Goal: Task Accomplishment & Management: Manage account settings

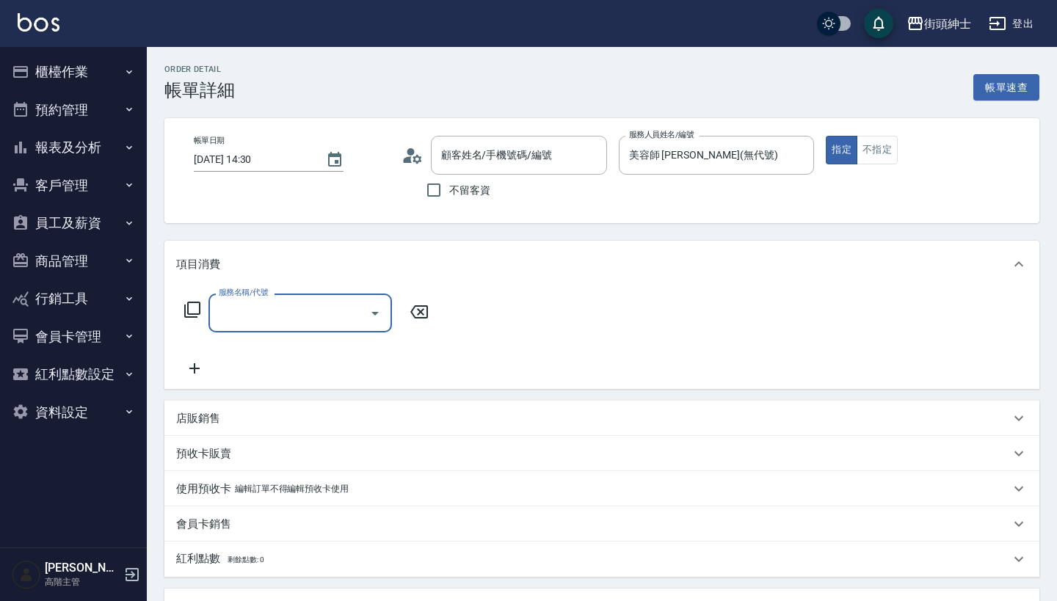
type input "[PERSON_NAME]/0938932176/null"
click at [323, 305] on input "服務名稱/代號" at bounding box center [289, 313] width 148 height 26
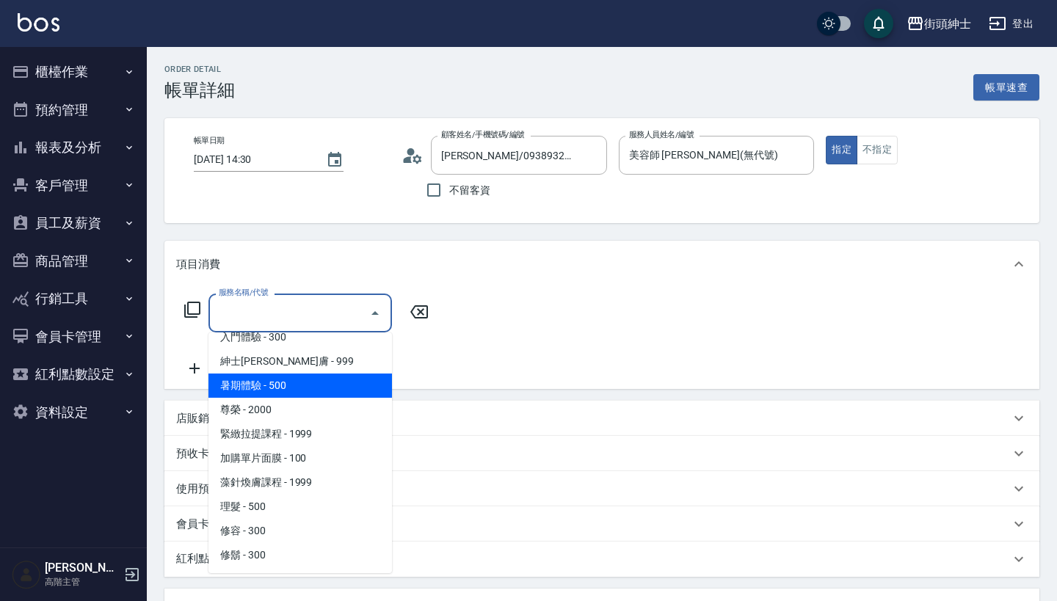
scroll to position [134, 0]
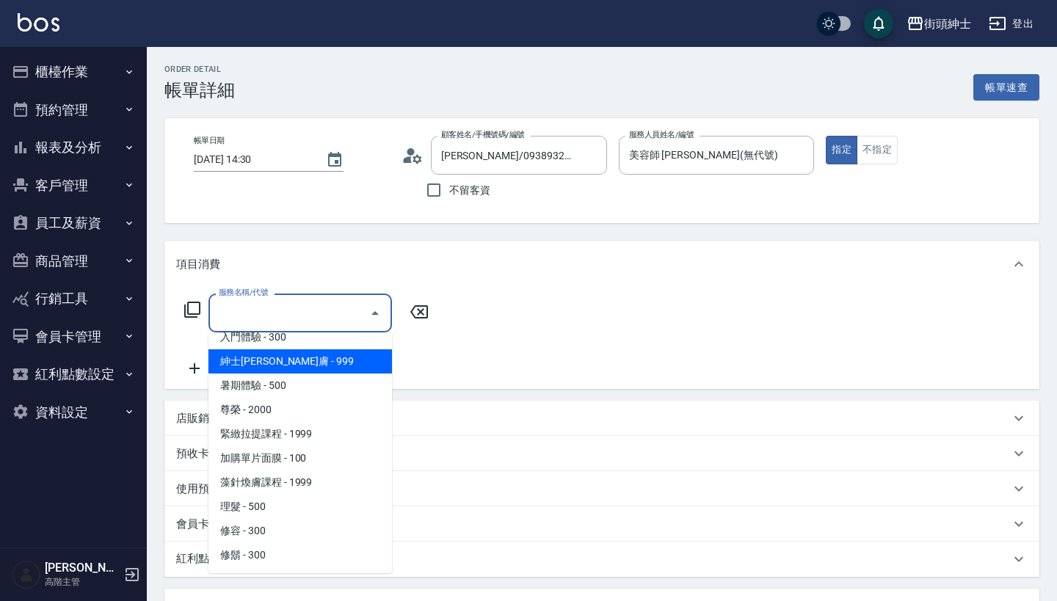
click at [333, 366] on span "紳士[PERSON_NAME]膚 - 999" at bounding box center [300, 361] width 184 height 24
type input "紳士[PERSON_NAME]膚"
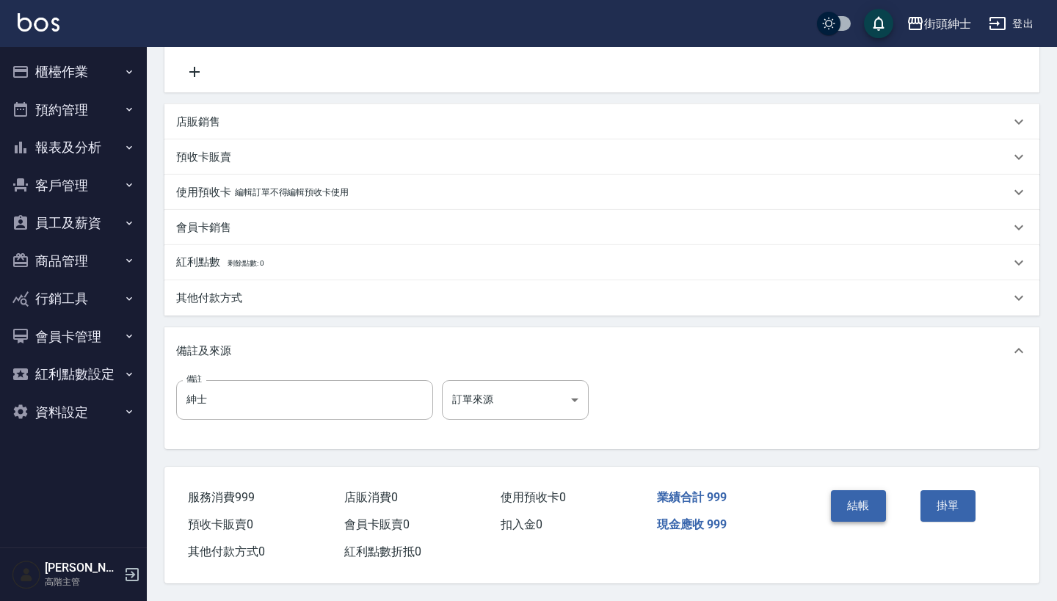
scroll to position [304, 0]
click at [852, 494] on button "結帳" at bounding box center [858, 505] width 55 height 31
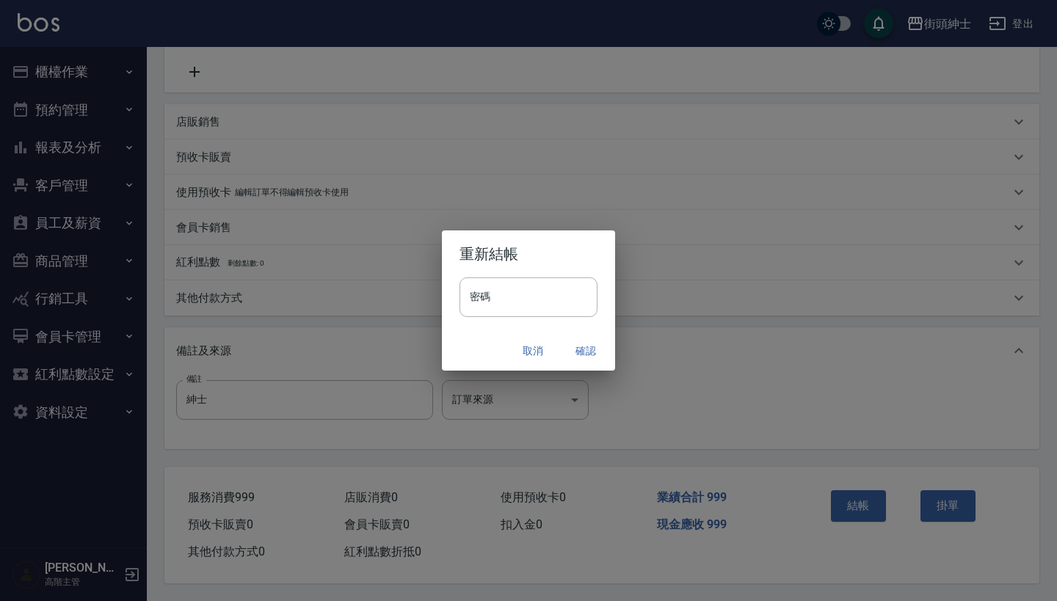
click at [580, 349] on button "確認" at bounding box center [585, 351] width 47 height 27
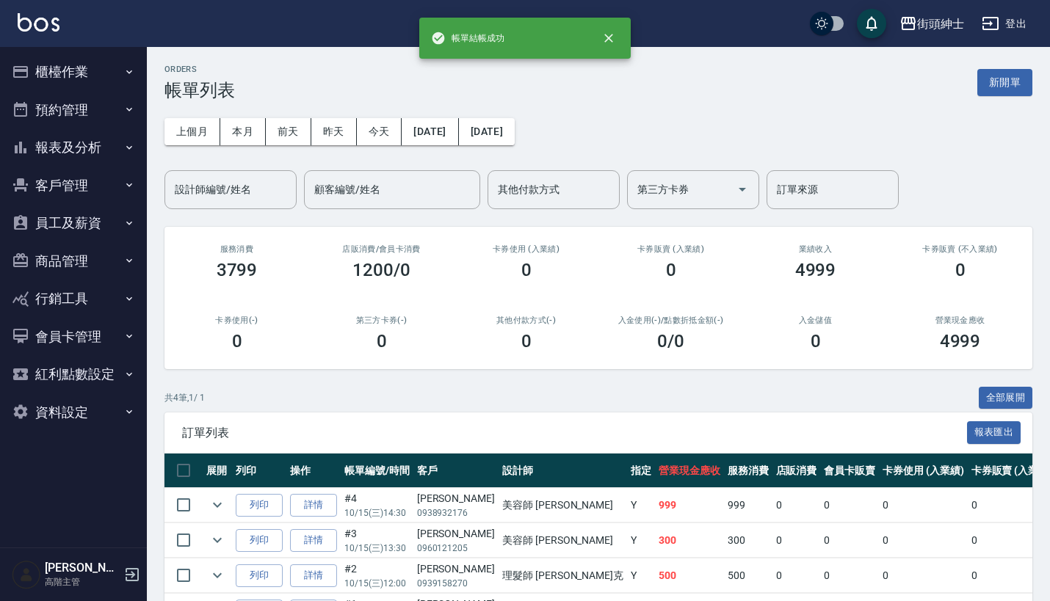
click at [63, 96] on button "預約管理" at bounding box center [73, 110] width 135 height 38
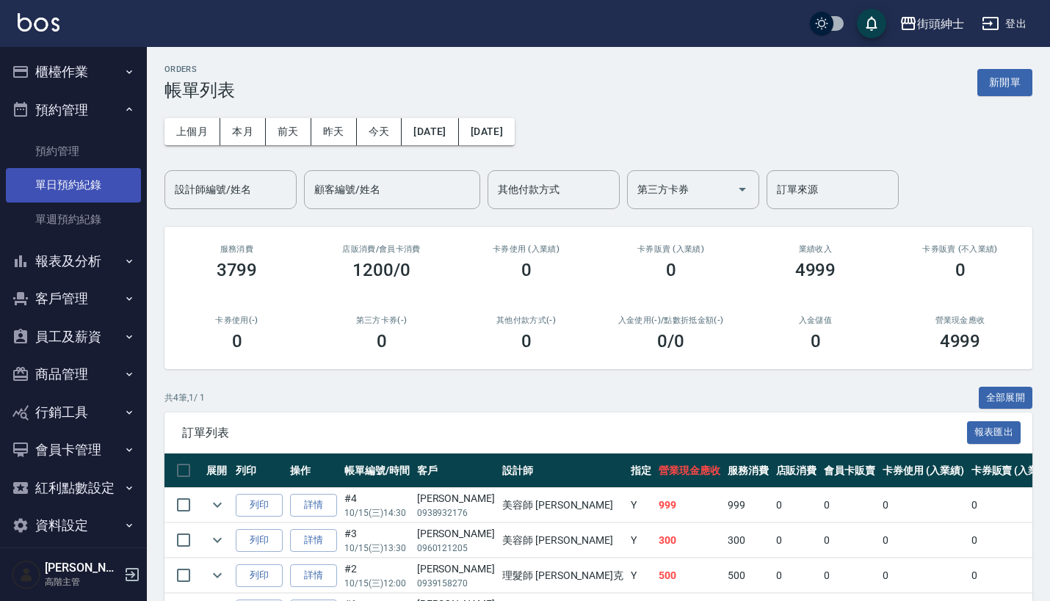
click at [78, 181] on link "單日預約紀錄" at bounding box center [73, 185] width 135 height 34
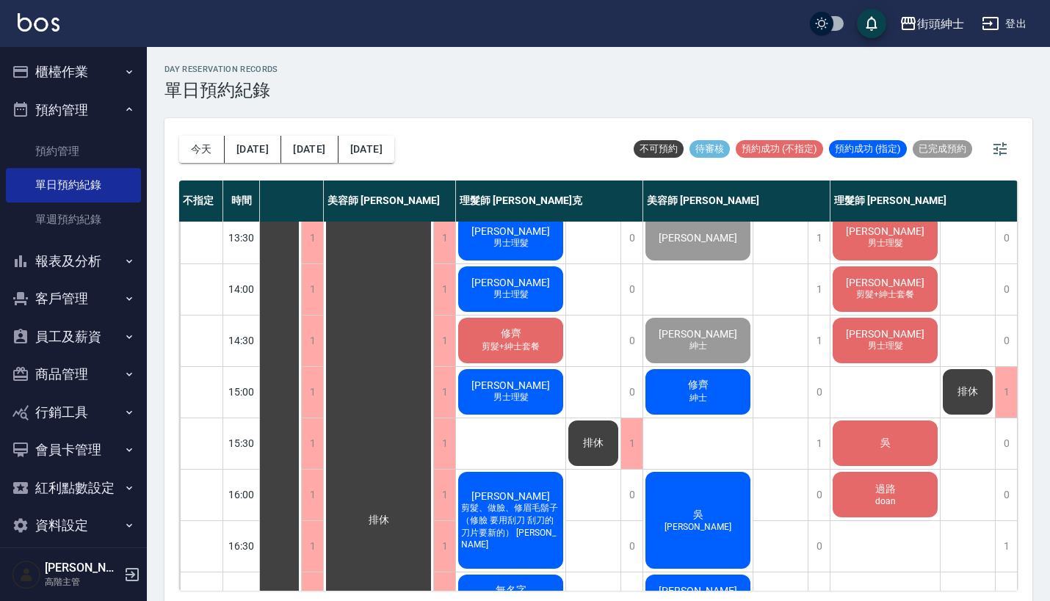
scroll to position [250, 76]
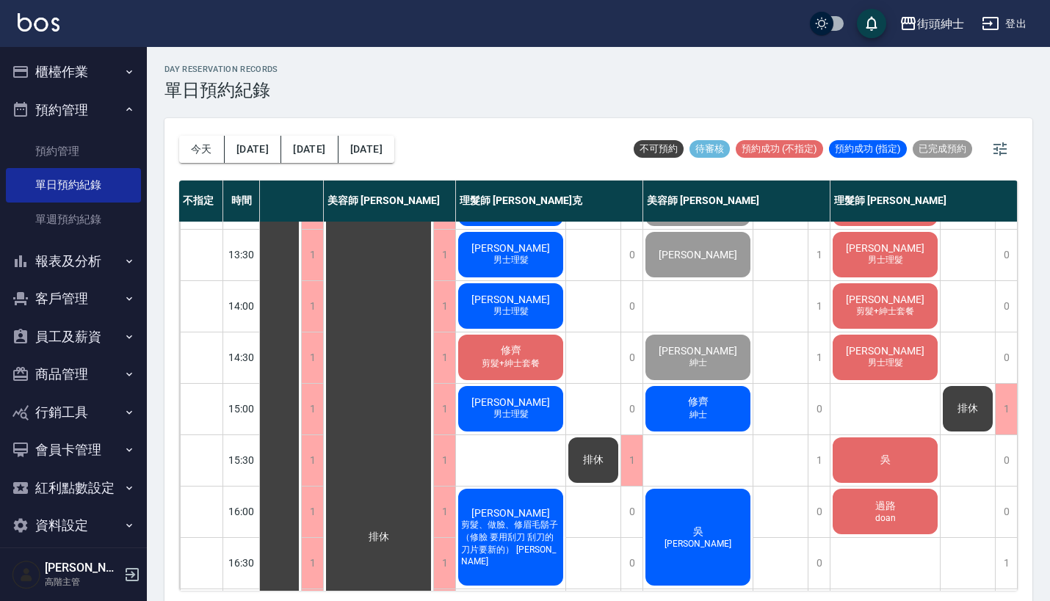
click at [540, 352] on div "修齊 剪髮+紳士套餐" at bounding box center [510, 358] width 109 height 50
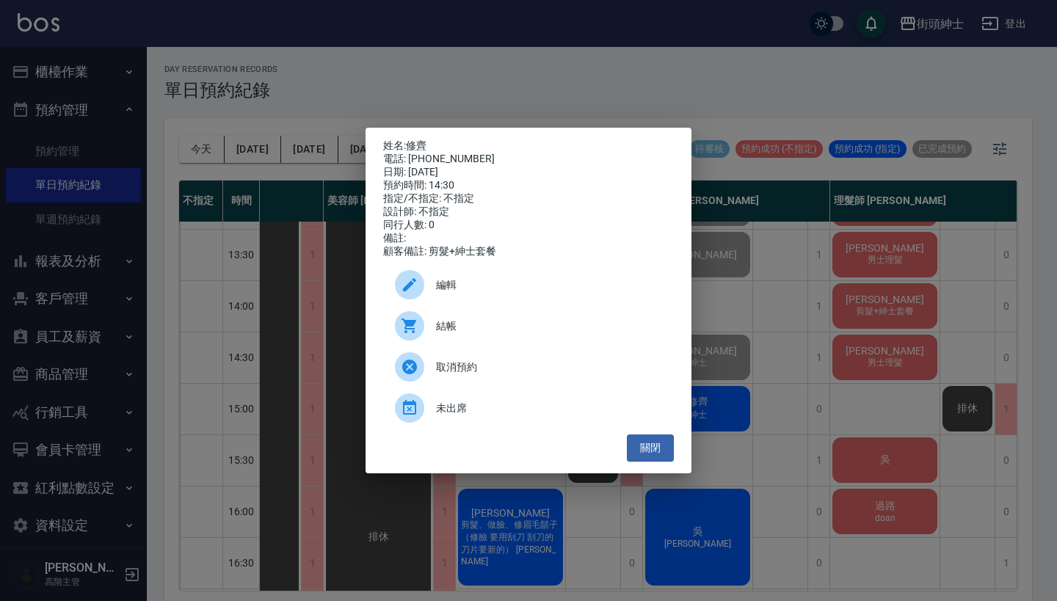
click at [766, 260] on div "姓名: 修齊 電話: [PHONE_NUMBER] 日期: [DATE] 預約時間: 14:30 指定/不指定: 不指定 設計師: 不指定 同行人數: 0 備…" at bounding box center [528, 300] width 1057 height 601
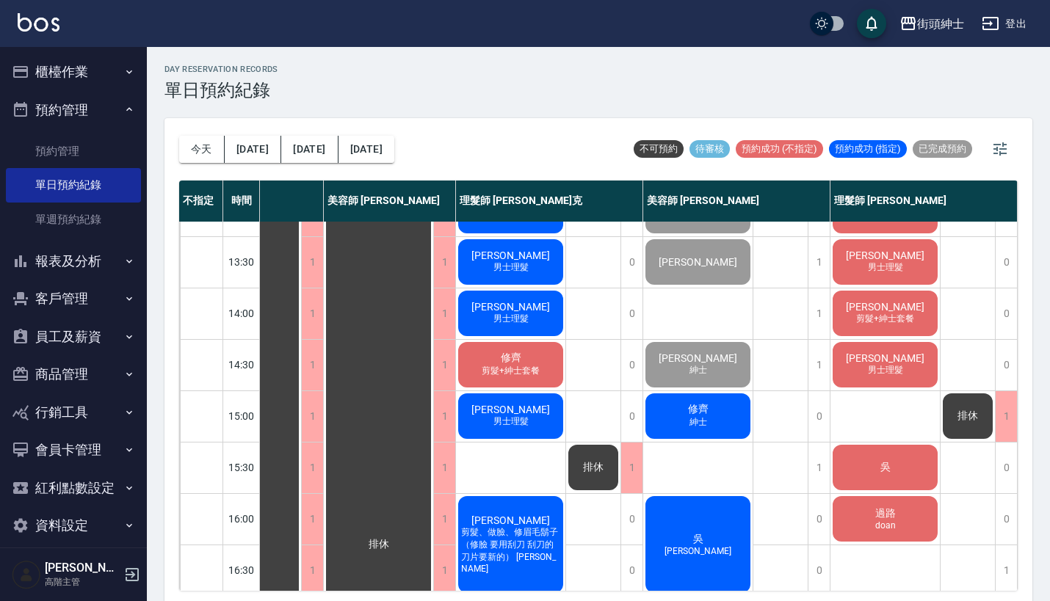
scroll to position [240, 69]
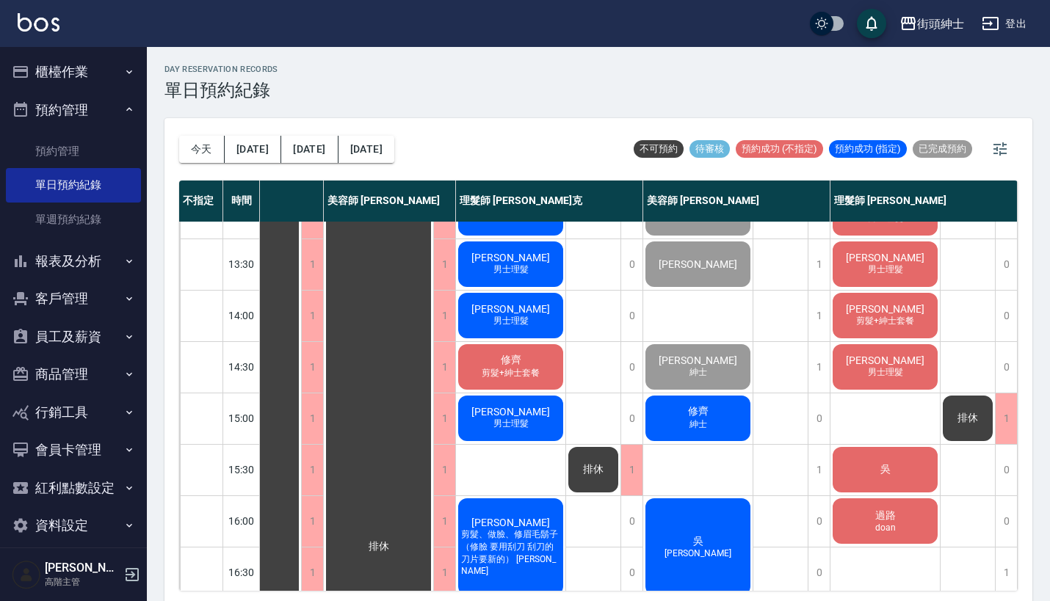
click at [703, 363] on span "[PERSON_NAME]" at bounding box center [698, 361] width 84 height 12
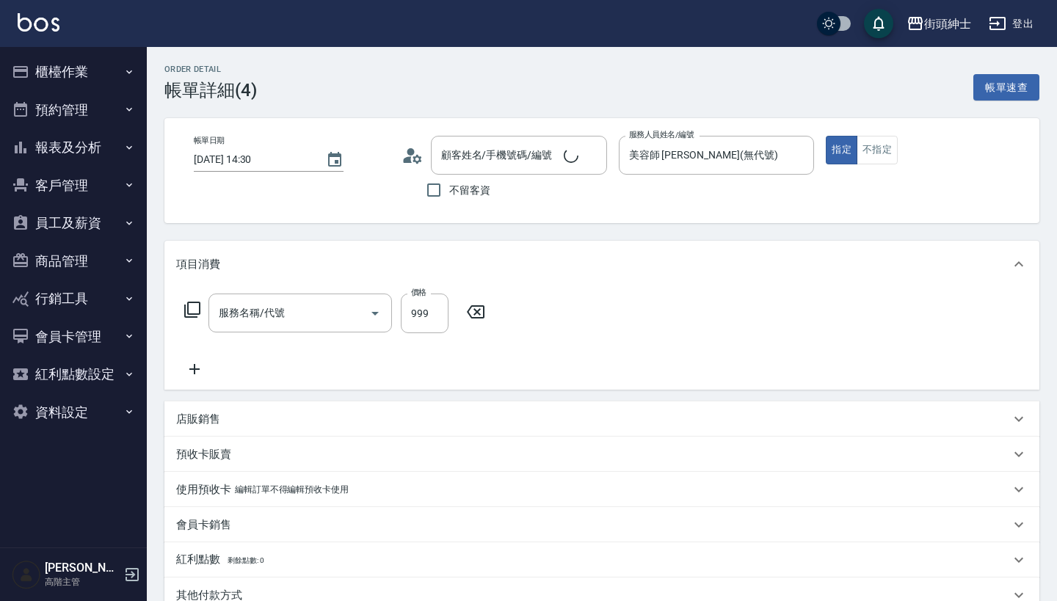
type input "紳士[PERSON_NAME]膚"
type input "[PERSON_NAME]/0938932176/null"
click at [203, 372] on icon at bounding box center [194, 369] width 37 height 18
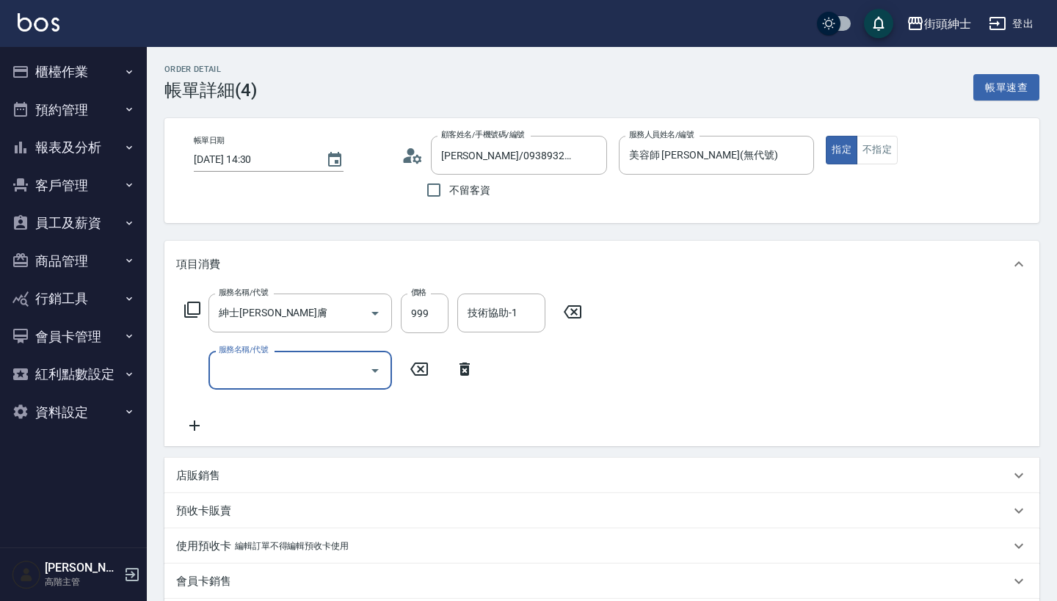
click at [291, 357] on div "服務名稱/代號" at bounding box center [300, 370] width 184 height 39
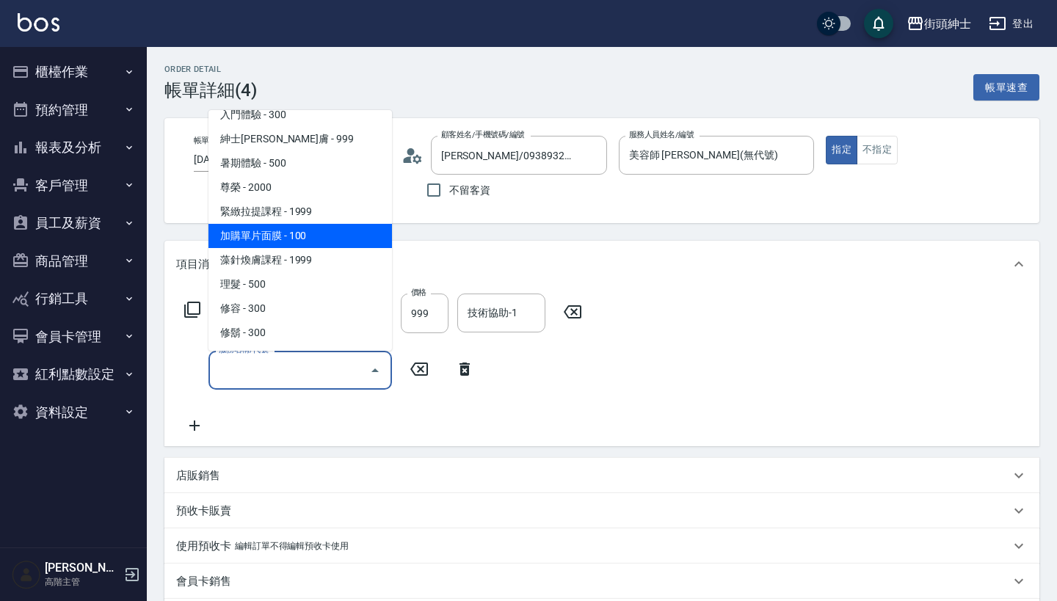
scroll to position [134, 0]
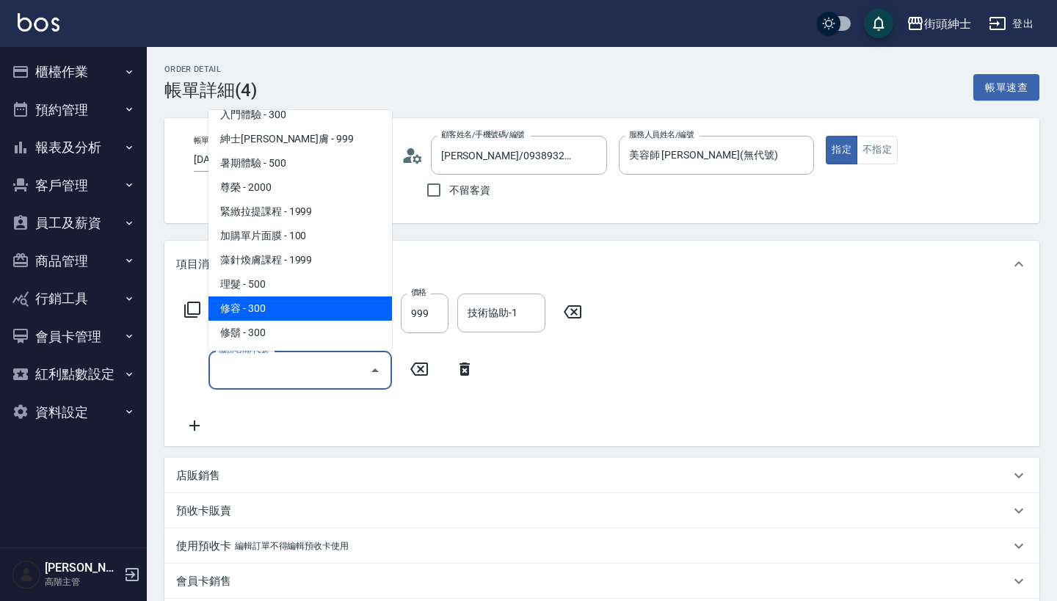
click at [302, 313] on span "修容 - 300" at bounding box center [300, 309] width 184 height 24
type input "修容(A03)"
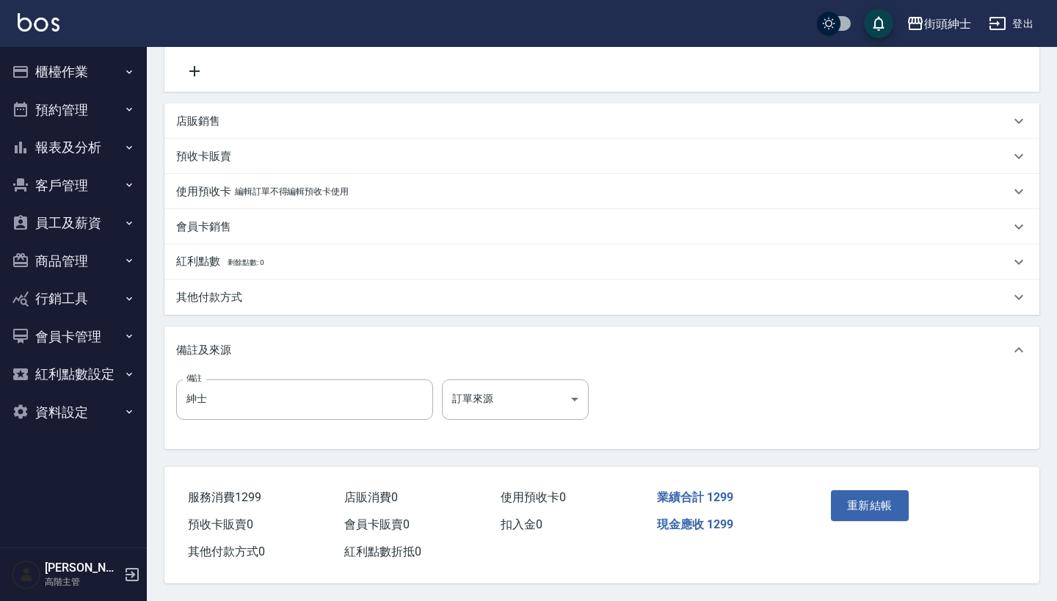
scroll to position [361, 0]
click at [854, 509] on button "重新結帳" at bounding box center [870, 505] width 78 height 31
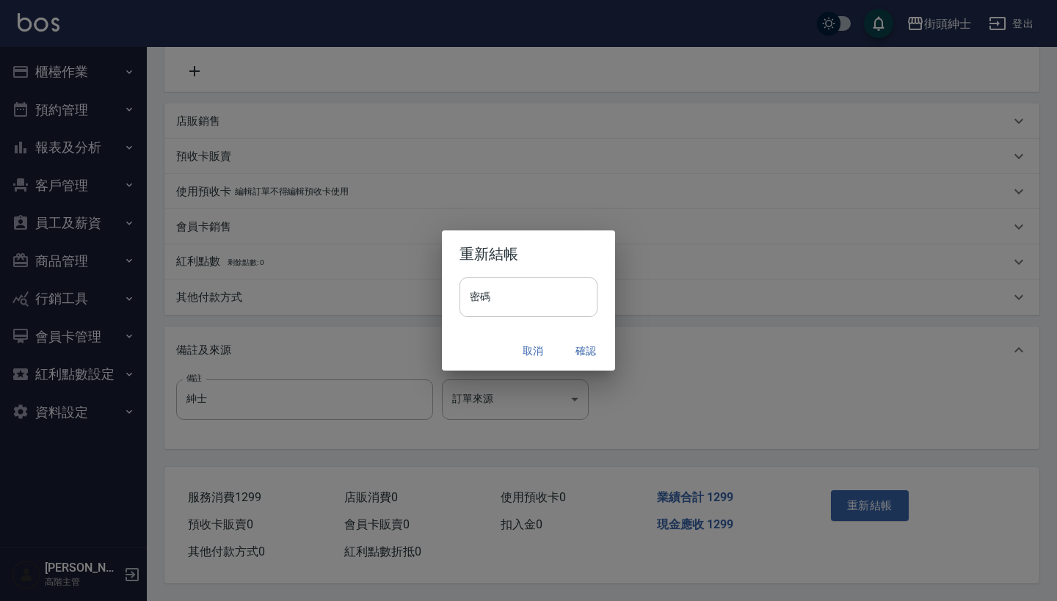
click at [562, 299] on input "密碼" at bounding box center [529, 297] width 138 height 40
type input "*"
type input "********"
click at [589, 346] on button "確認" at bounding box center [585, 351] width 47 height 27
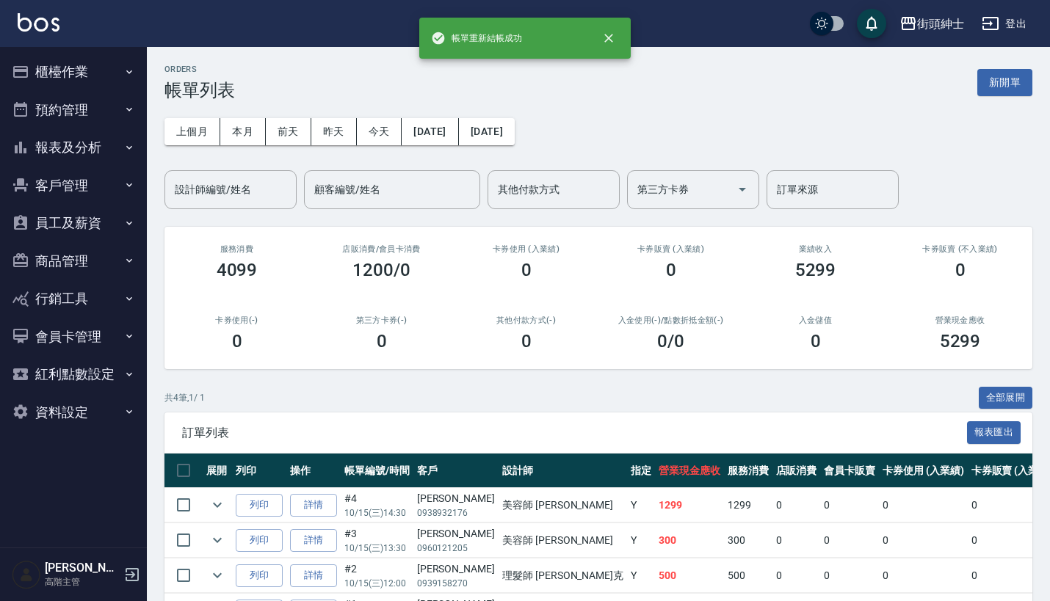
click at [94, 104] on button "預約管理" at bounding box center [73, 110] width 135 height 38
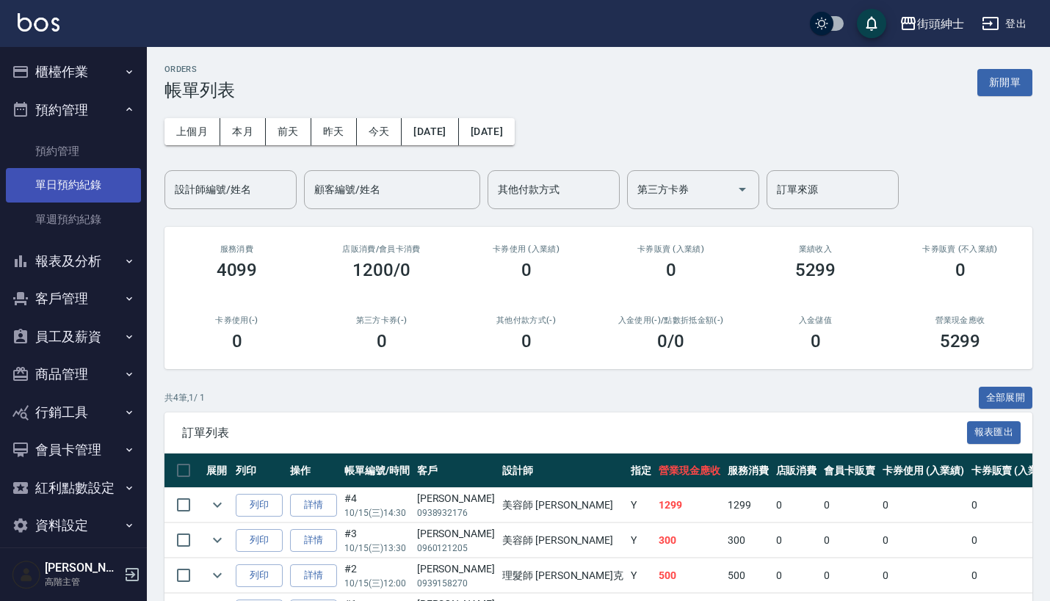
click at [97, 189] on link "單日預約紀錄" at bounding box center [73, 185] width 135 height 34
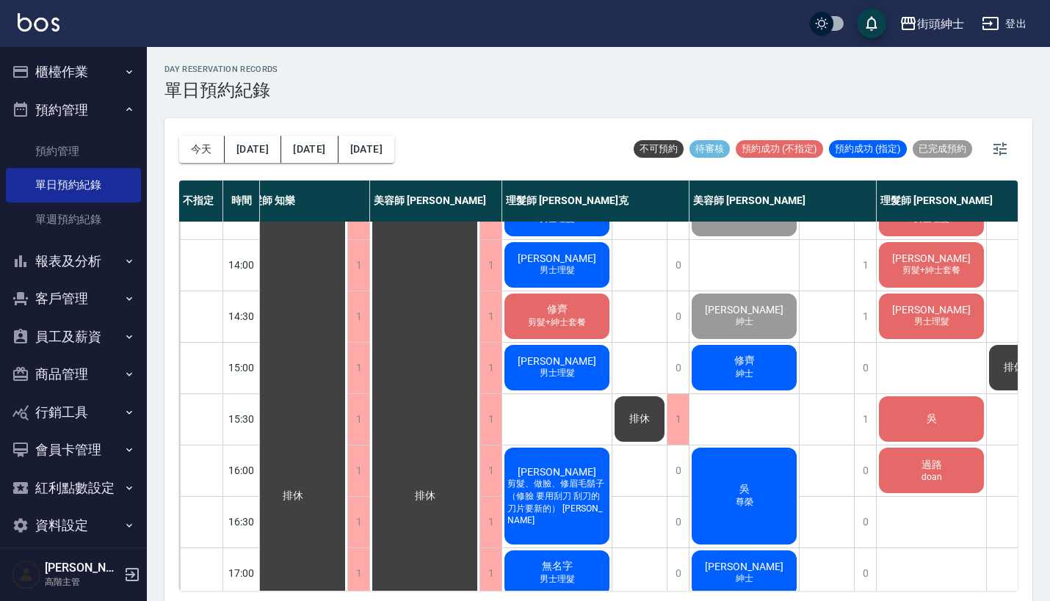
scroll to position [195, 22]
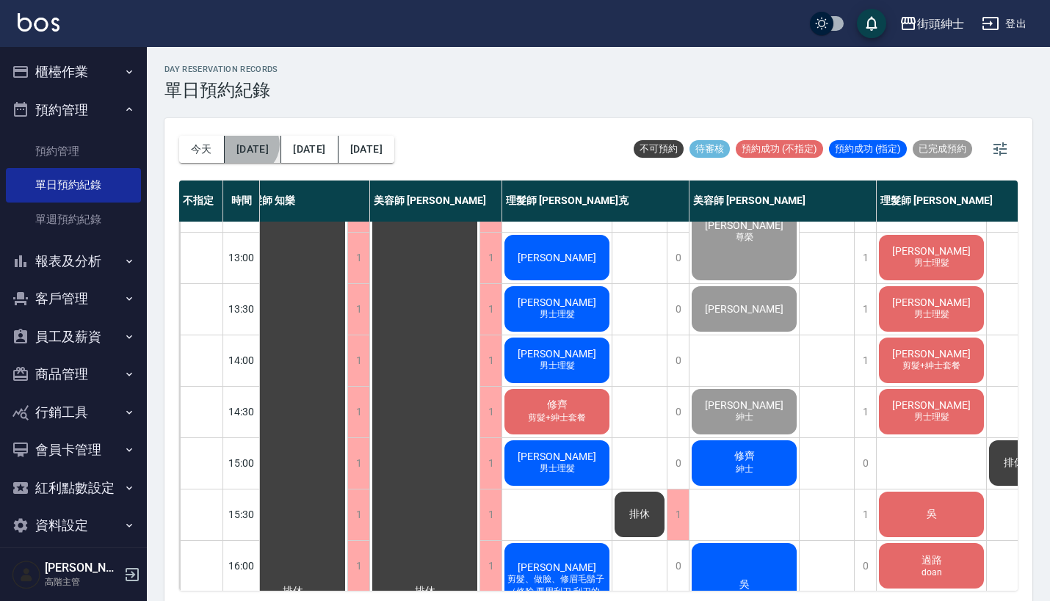
click at [249, 145] on button "[DATE]" at bounding box center [253, 149] width 57 height 27
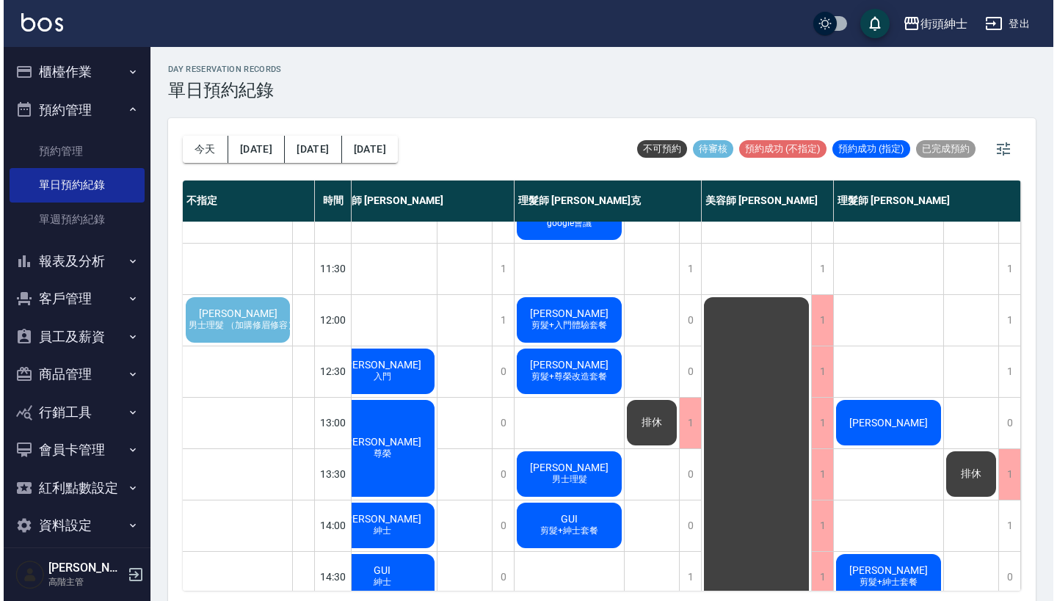
scroll to position [30, 164]
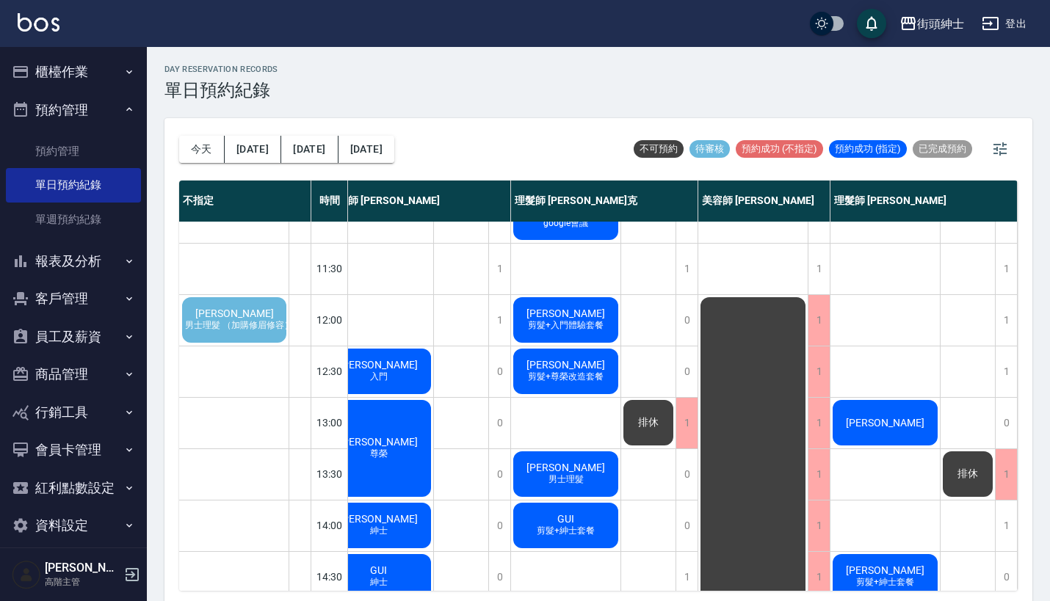
click at [234, 335] on div "吳昀諺 男士理髮 （加購修眉修容）" at bounding box center [234, 320] width 109 height 50
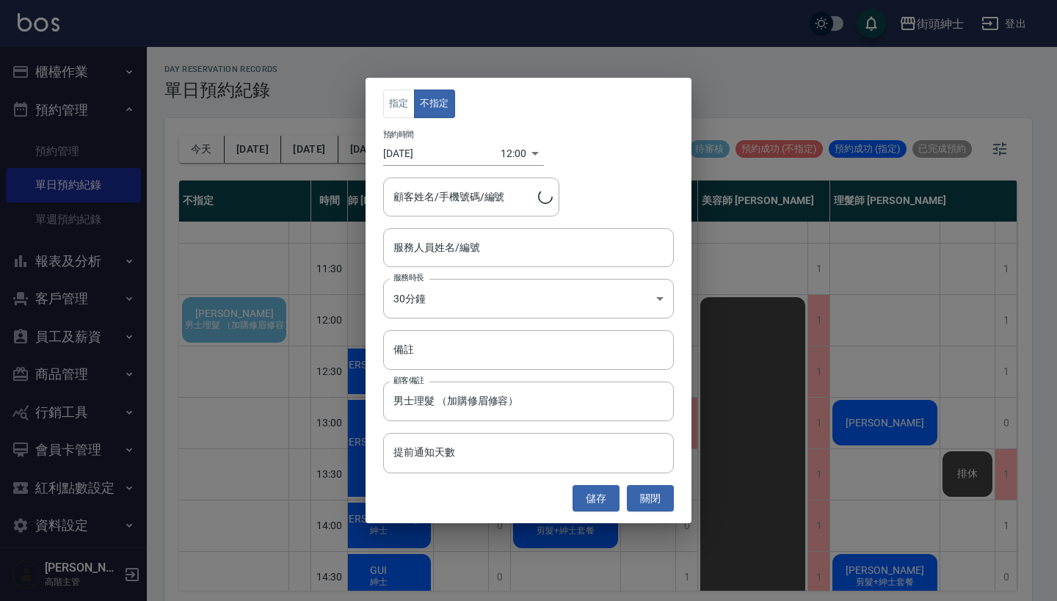
type input "吳昀諺/0908861332"
click at [455, 250] on input "服務人員姓名/編號" at bounding box center [528, 248] width 277 height 26
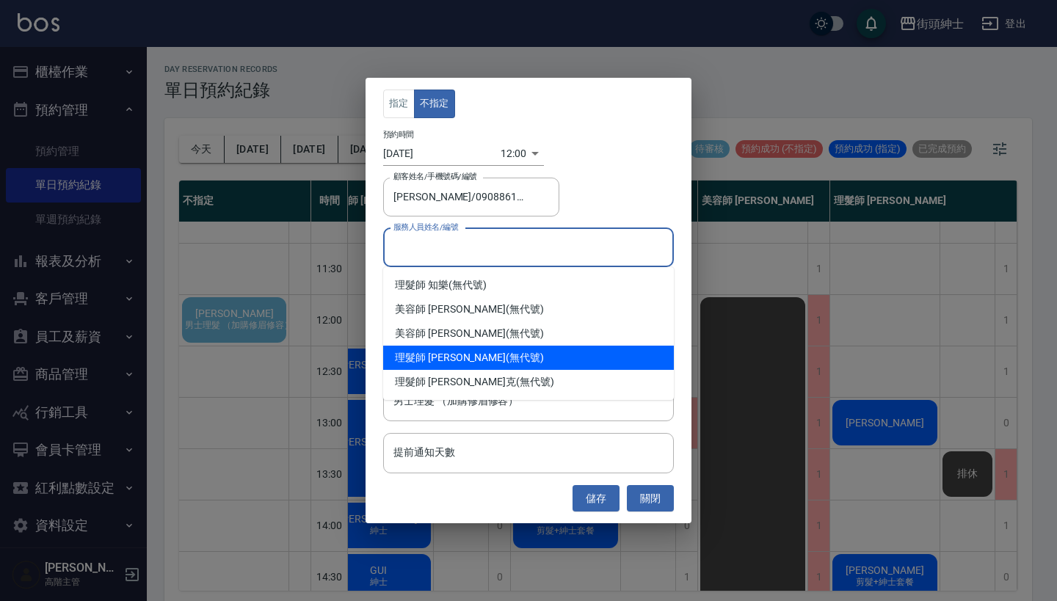
click at [471, 346] on div "理髮師 eric (無代號)" at bounding box center [528, 358] width 291 height 24
type input "理髮師 eric(無代號)"
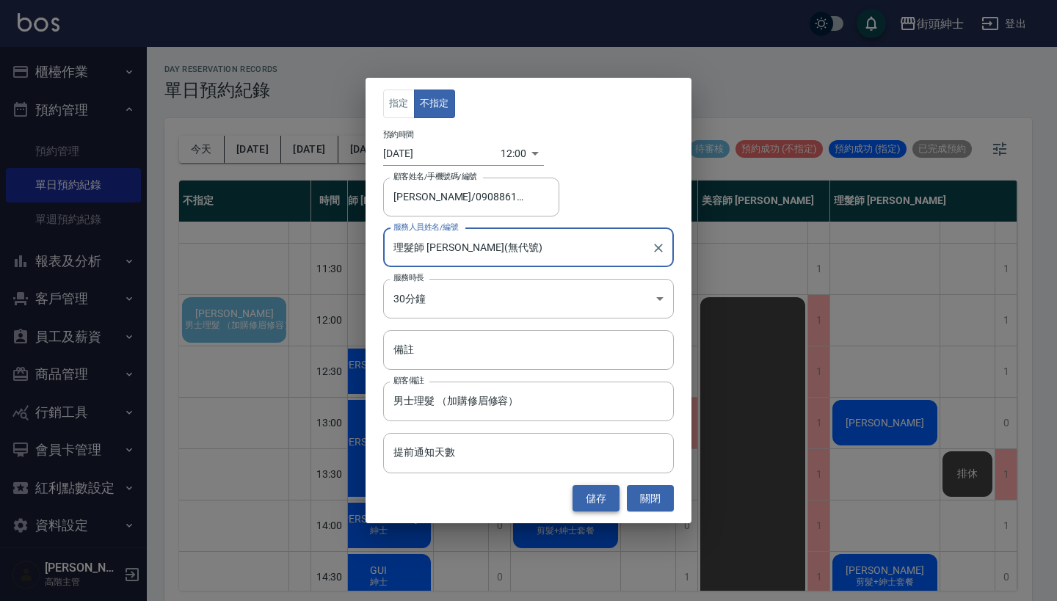
click at [593, 500] on button "儲存" at bounding box center [596, 498] width 47 height 27
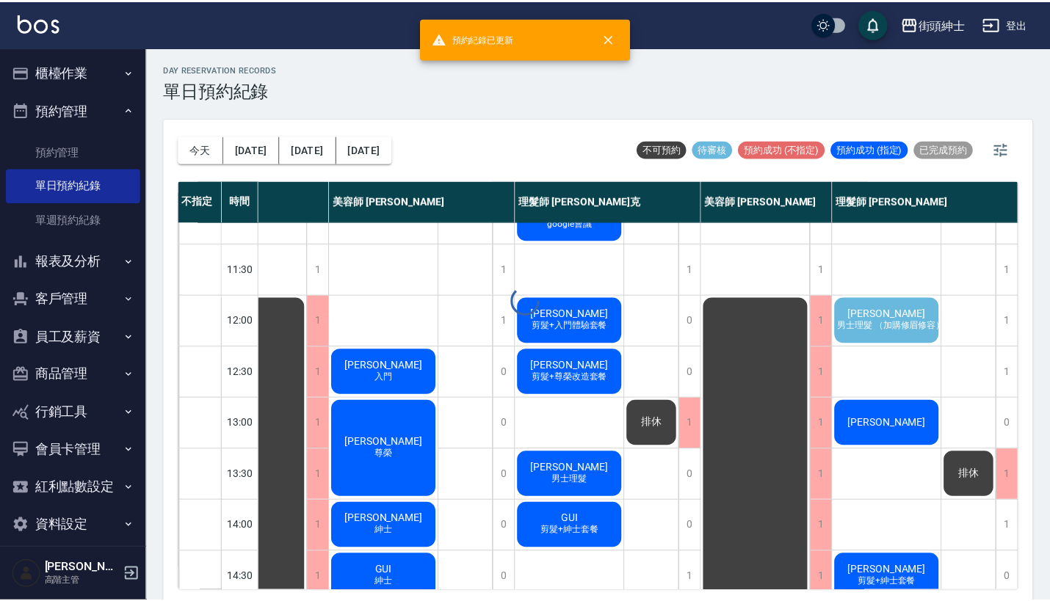
scroll to position [30, 68]
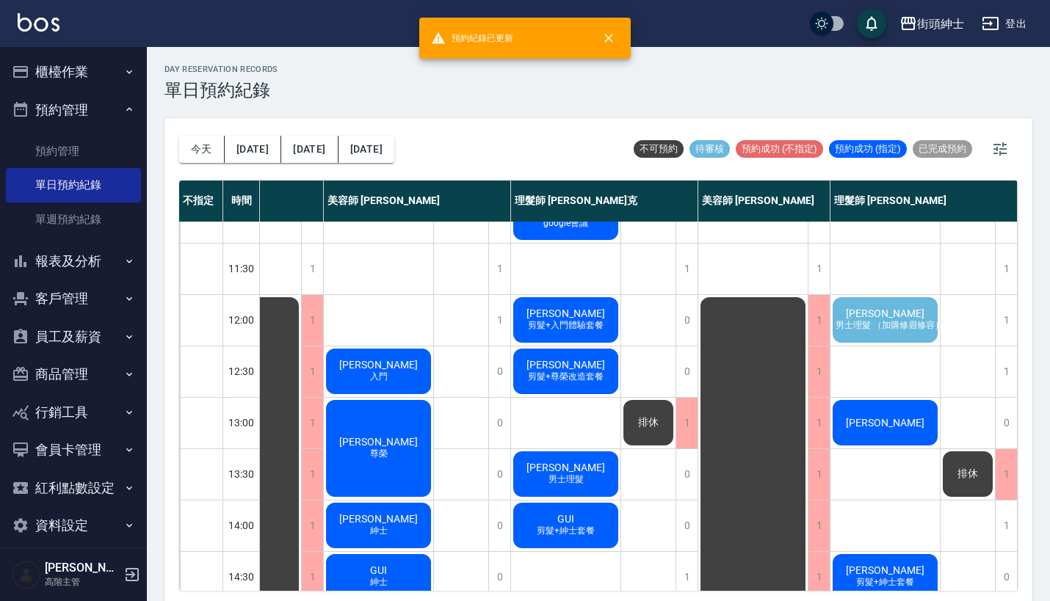
click at [888, 317] on span "吳昀諺" at bounding box center [885, 314] width 84 height 12
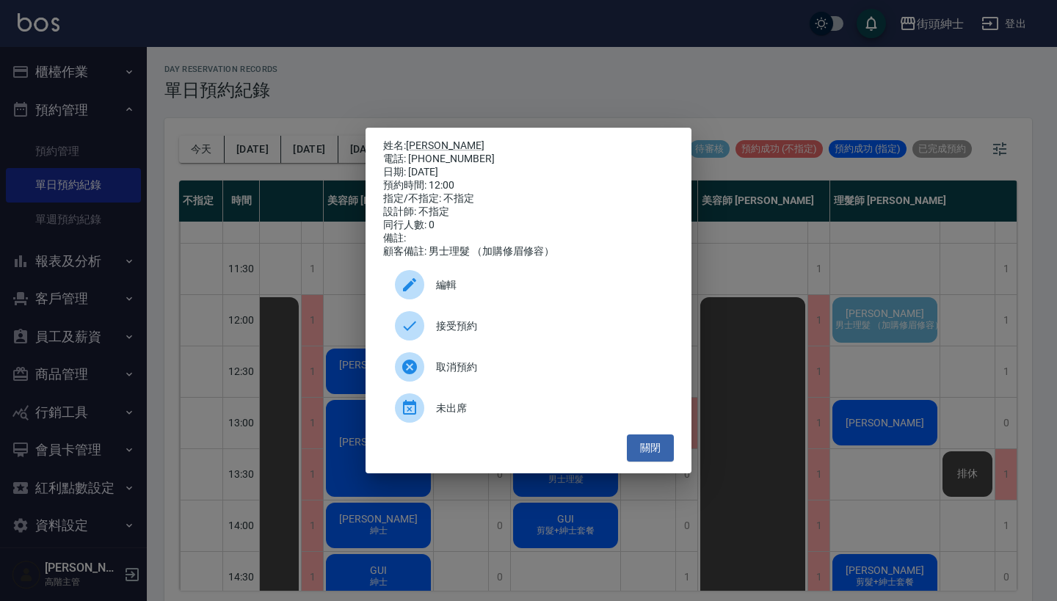
click at [463, 332] on span "接受預約" at bounding box center [549, 326] width 226 height 15
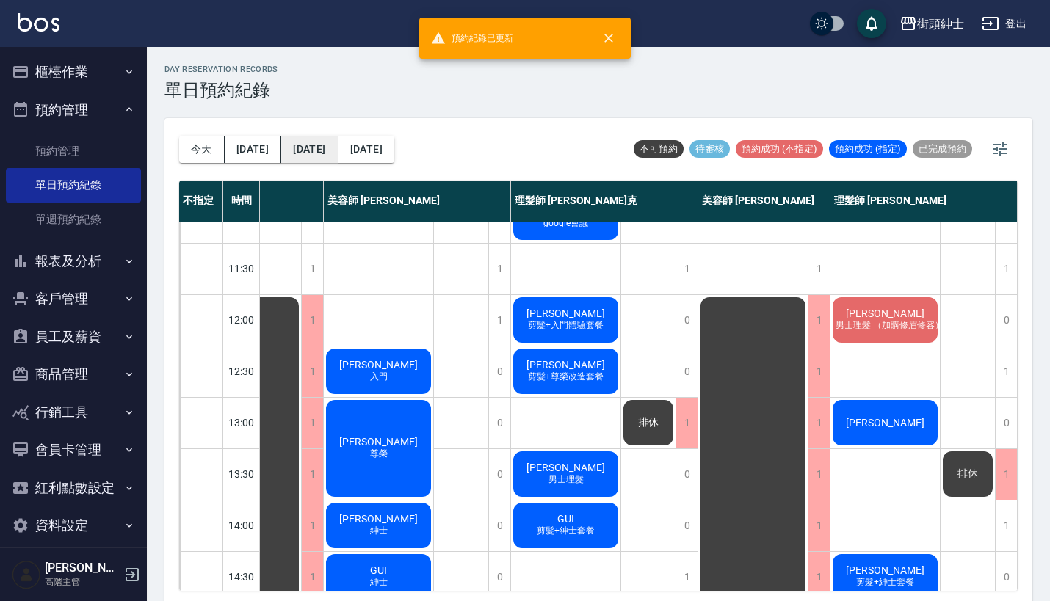
click at [293, 138] on button "[DATE]" at bounding box center [309, 149] width 57 height 27
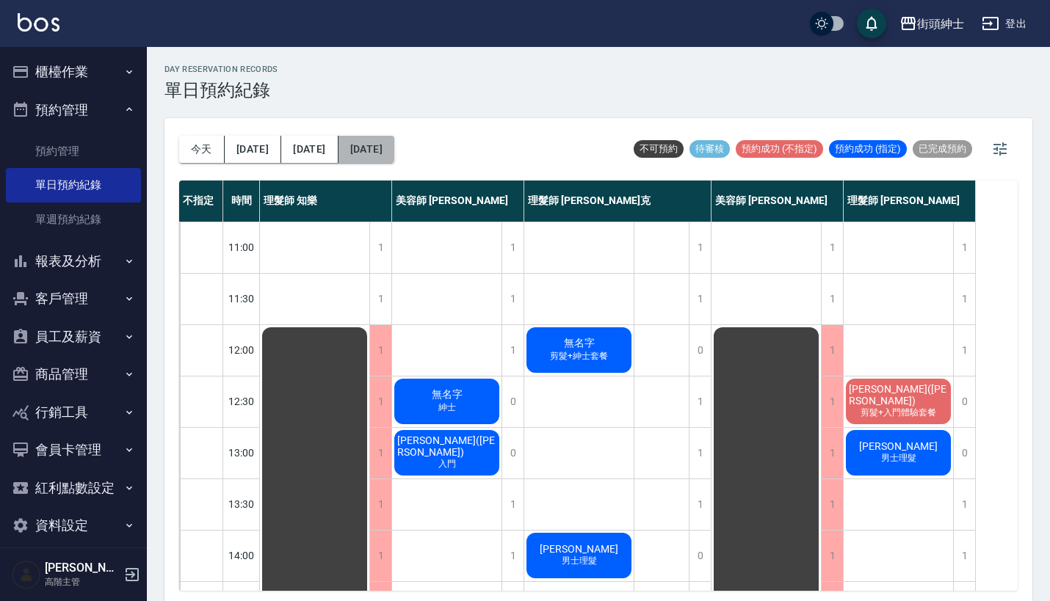
click at [363, 145] on button "2025/10/17" at bounding box center [366, 149] width 56 height 27
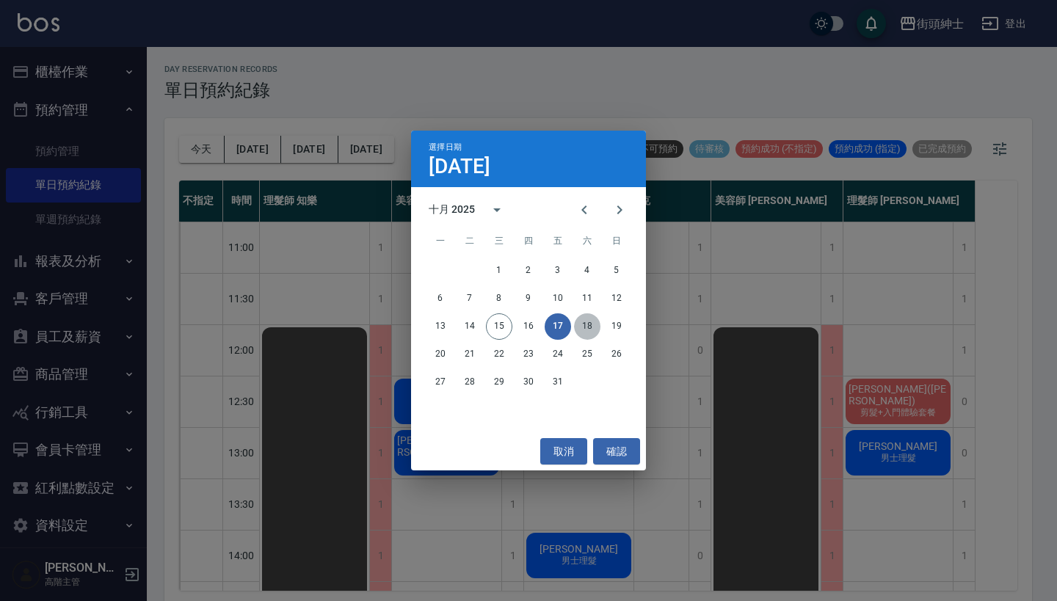
click at [584, 330] on button "18" at bounding box center [587, 326] width 26 height 26
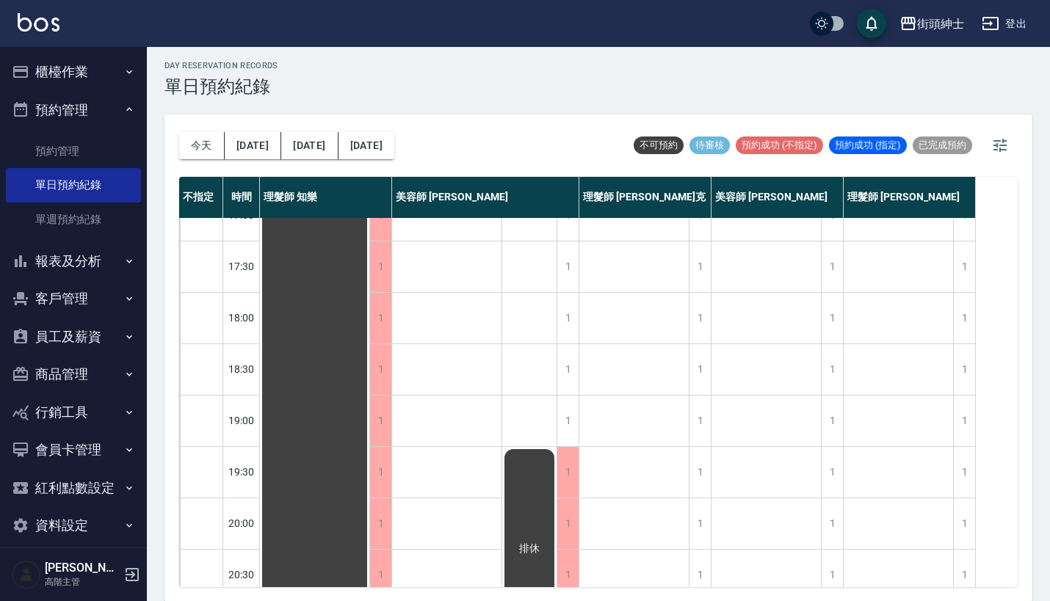
scroll to position [384, 0]
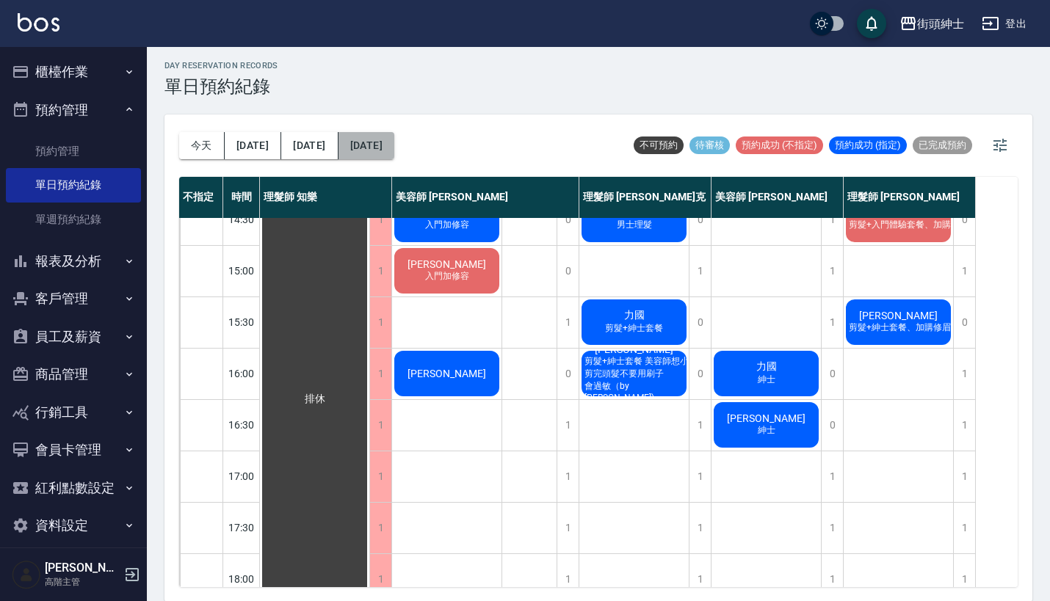
click at [359, 149] on button "2025/10/18" at bounding box center [366, 145] width 56 height 27
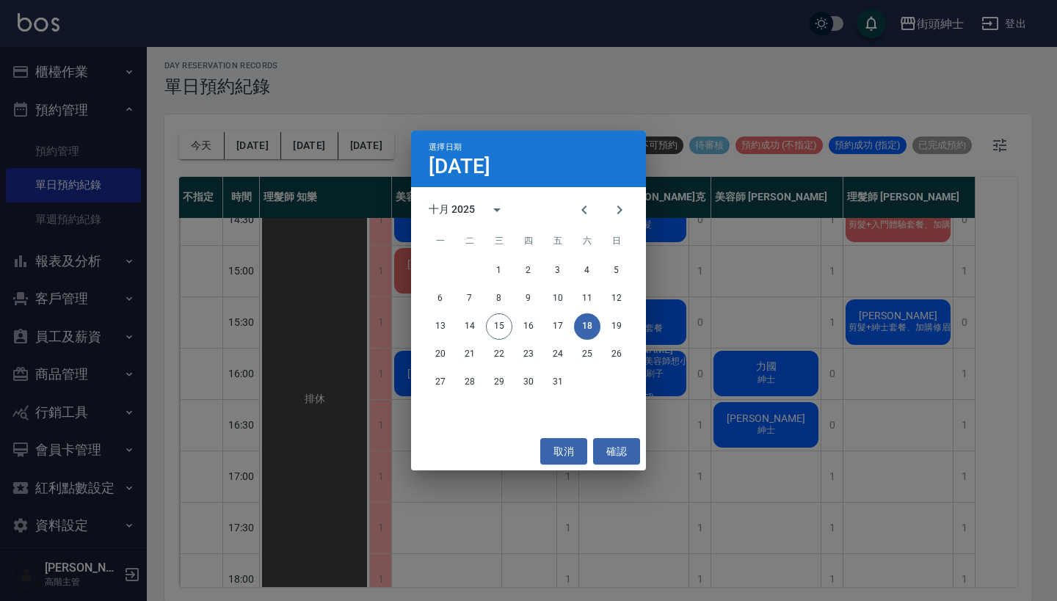
click at [650, 517] on div "選擇日期 10月18日 十月 2025 一 二 三 四 五 六 日 1 2 3 4 5 6 7 8 9 10 11 12 13 14 15 16 17 18 …" at bounding box center [528, 300] width 1057 height 601
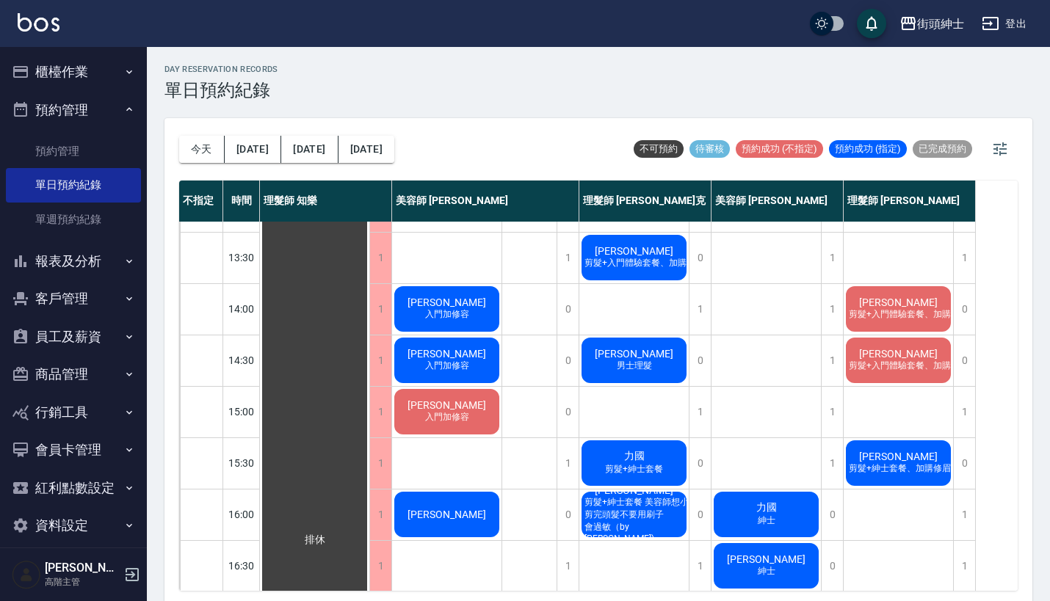
scroll to position [267, 0]
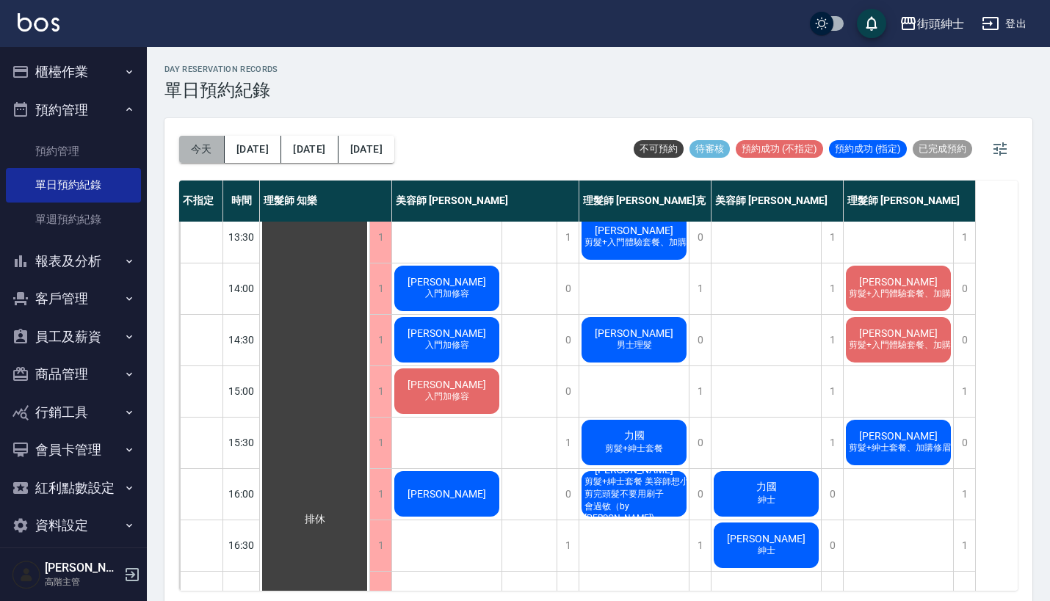
click at [192, 146] on button "今天" at bounding box center [202, 149] width 46 height 27
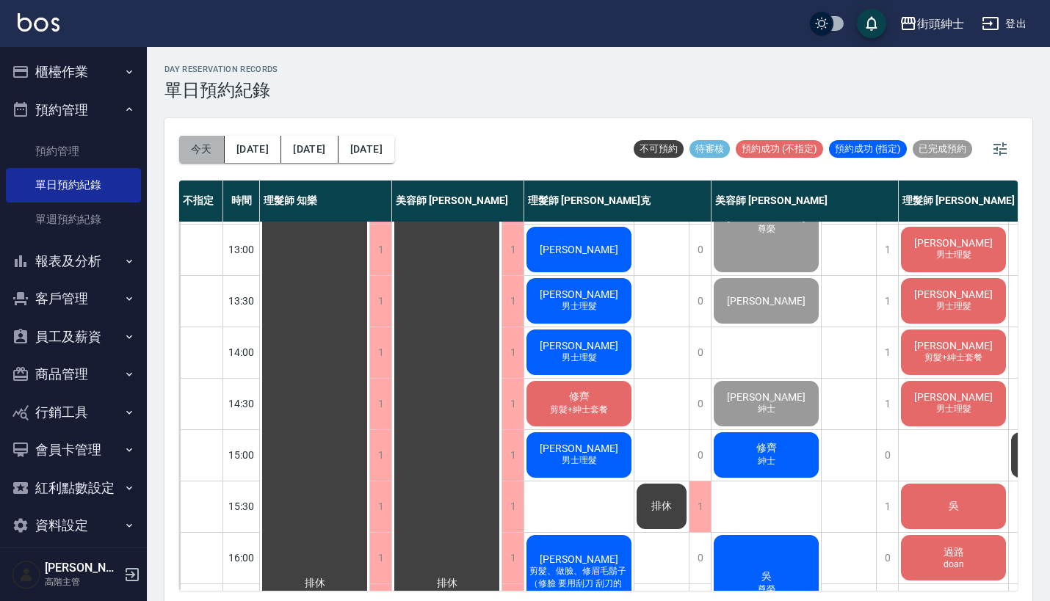
click at [186, 141] on button "今天" at bounding box center [202, 149] width 46 height 27
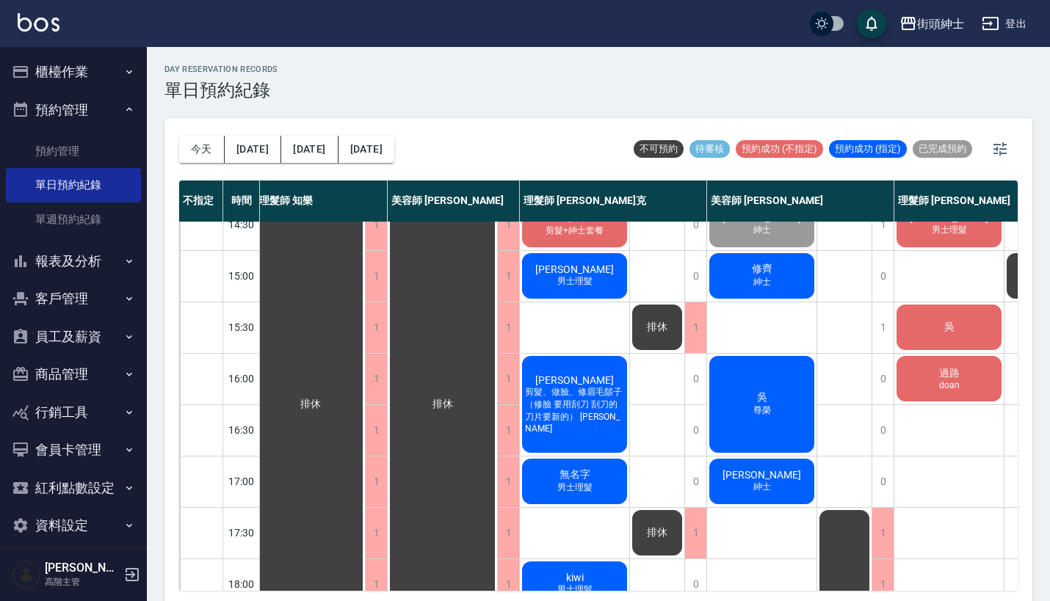
scroll to position [392, 4]
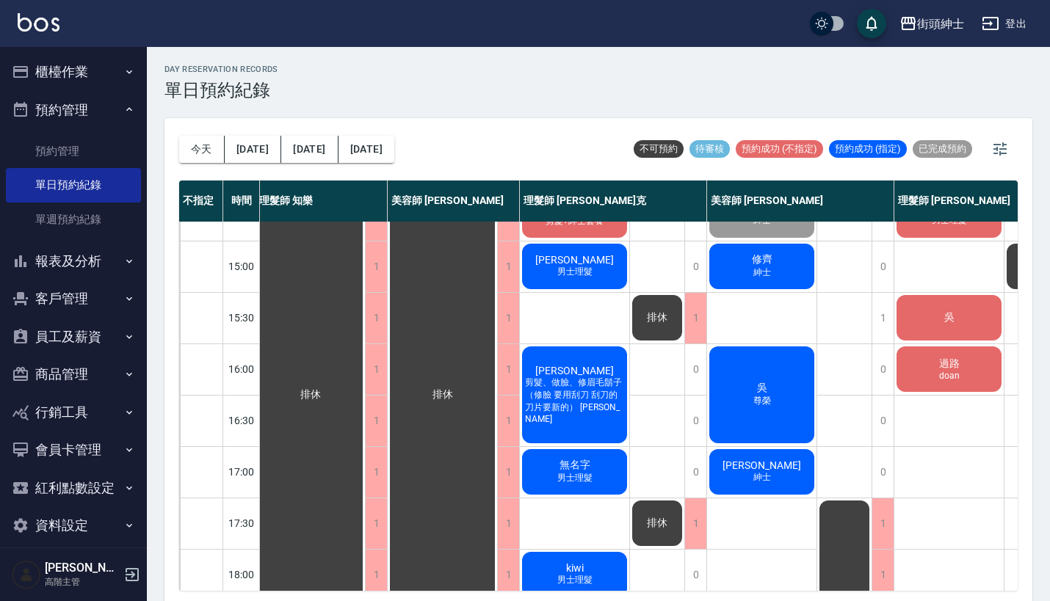
click at [243, 163] on div "今天 明天 後天 2025/10/15" at bounding box center [286, 149] width 215 height 62
click at [257, 141] on button "[DATE]" at bounding box center [253, 149] width 57 height 27
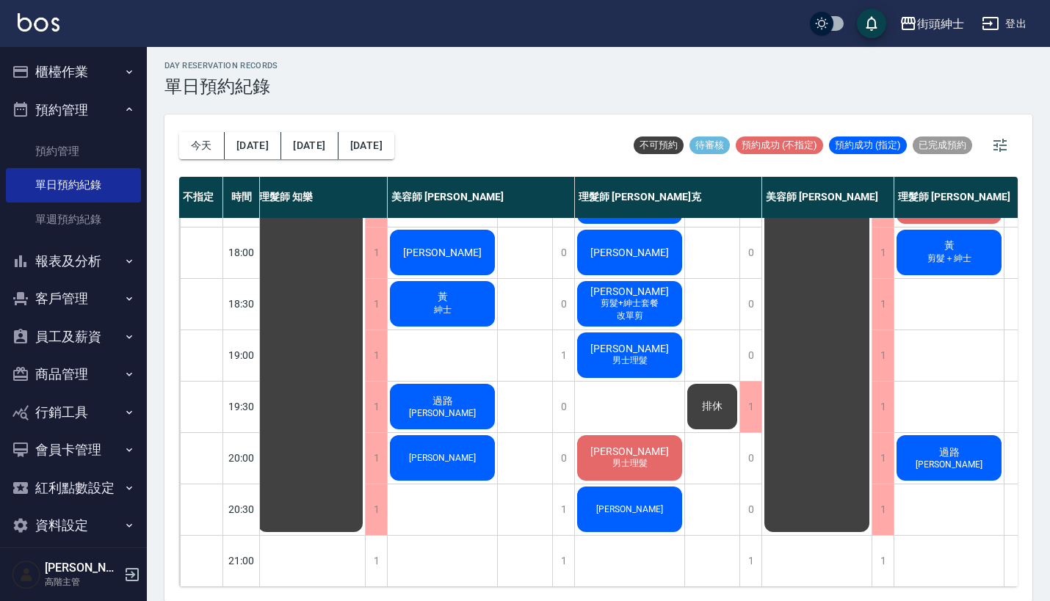
scroll to position [722, 4]
click at [222, 150] on button "今天" at bounding box center [202, 145] width 46 height 27
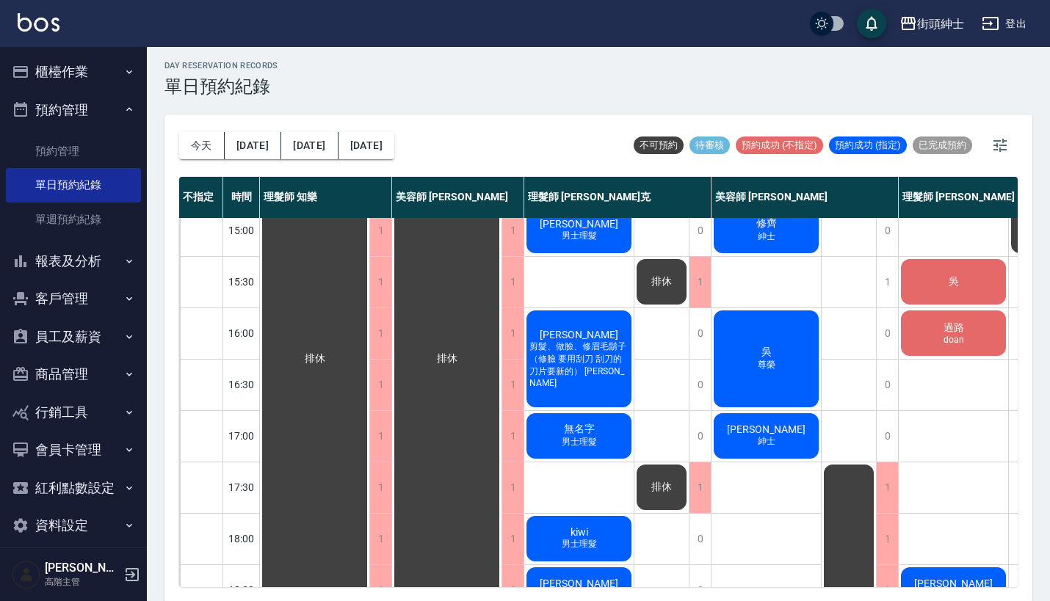
scroll to position [428, 0]
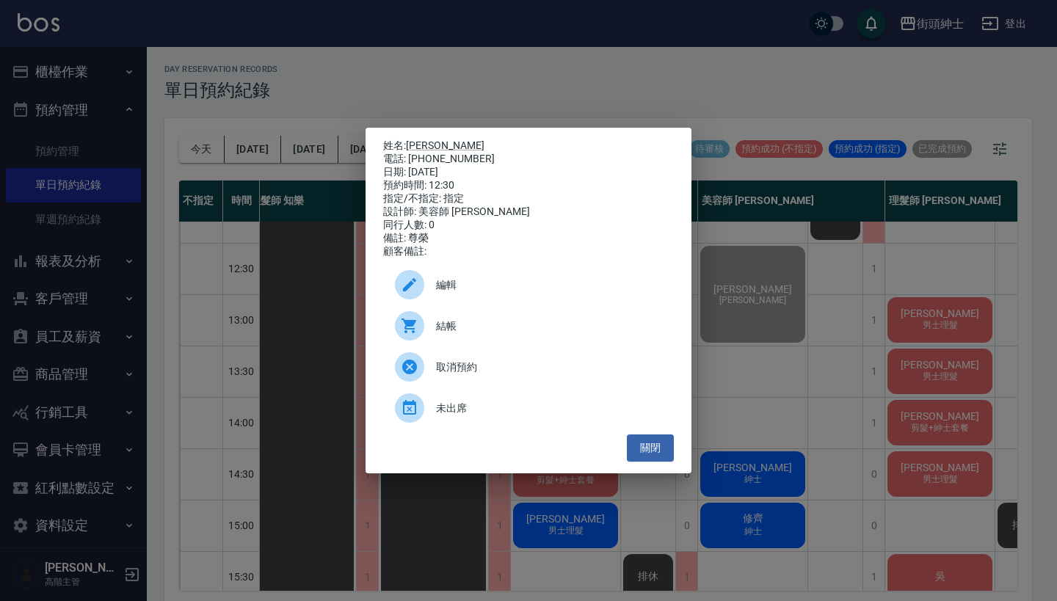
click at [948, 324] on div "姓名: Max 電話: 0939158270 日期: 2025/10/15 預約時間: 12:30 指定/不指定: 指定 設計師: 美容師 小戴 同行人數: …" at bounding box center [528, 300] width 1057 height 601
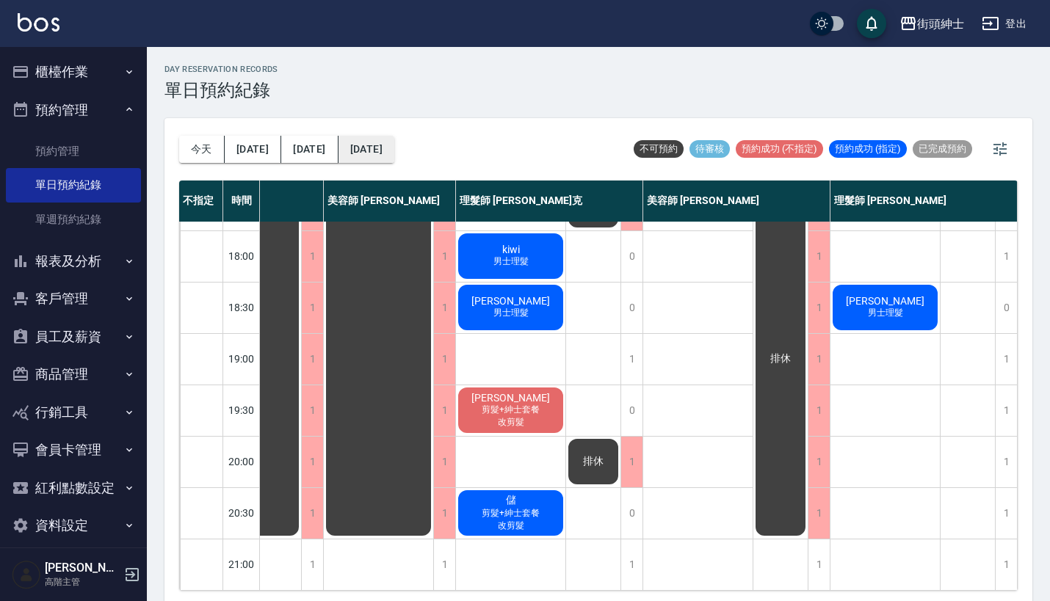
scroll to position [722, 76]
click at [209, 144] on button "今天" at bounding box center [202, 149] width 46 height 27
click at [243, 143] on button "[DATE]" at bounding box center [253, 149] width 57 height 27
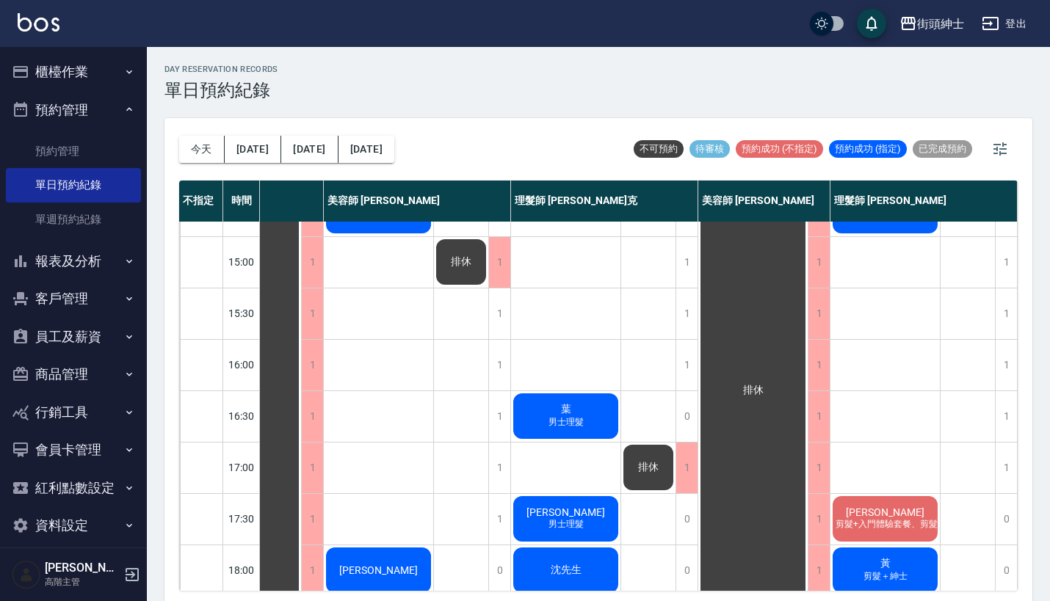
scroll to position [490, 76]
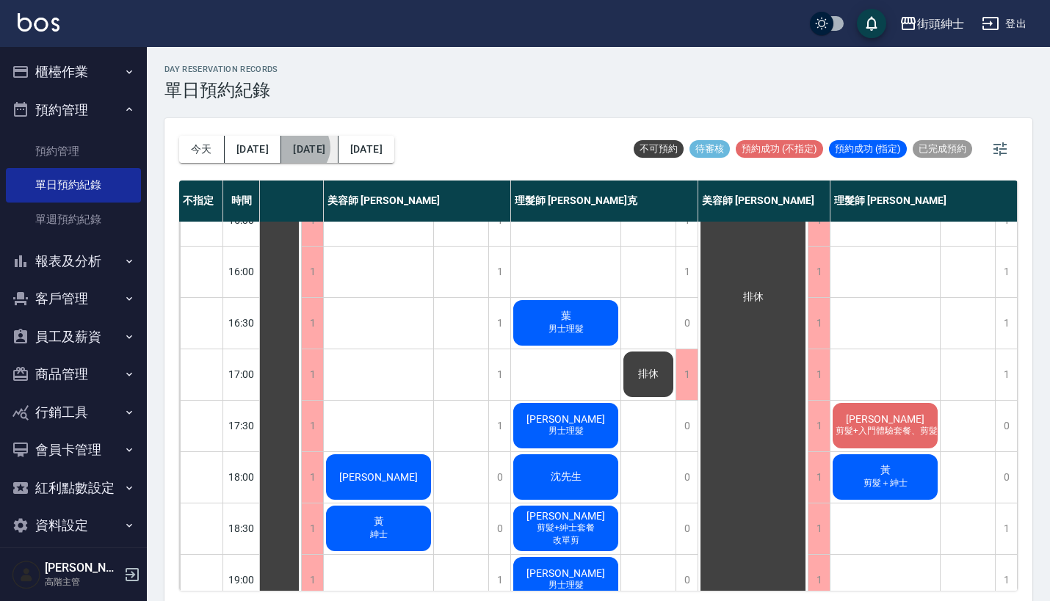
click at [286, 148] on button "[DATE]" at bounding box center [309, 149] width 57 height 27
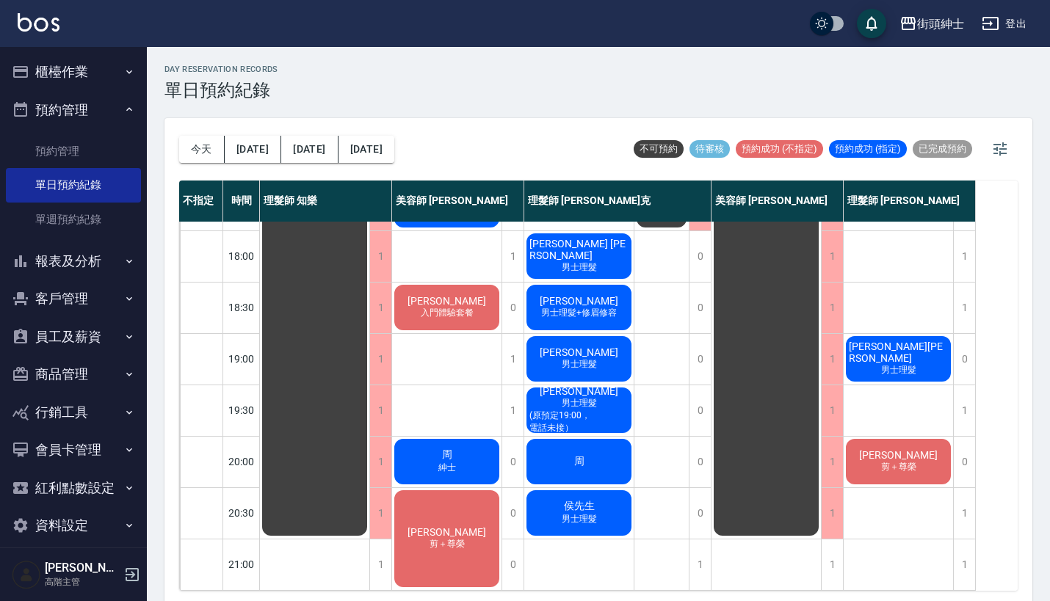
scroll to position [722, 0]
click at [293, 145] on button "[DATE]" at bounding box center [309, 149] width 57 height 27
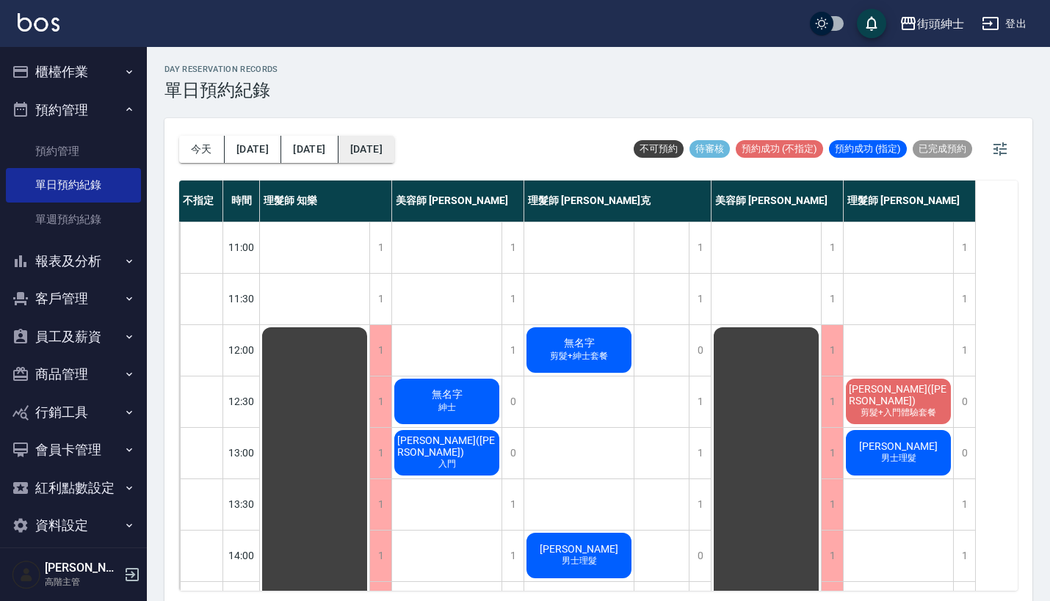
scroll to position [0, 0]
click at [366, 137] on button "2025/10/17" at bounding box center [366, 149] width 56 height 27
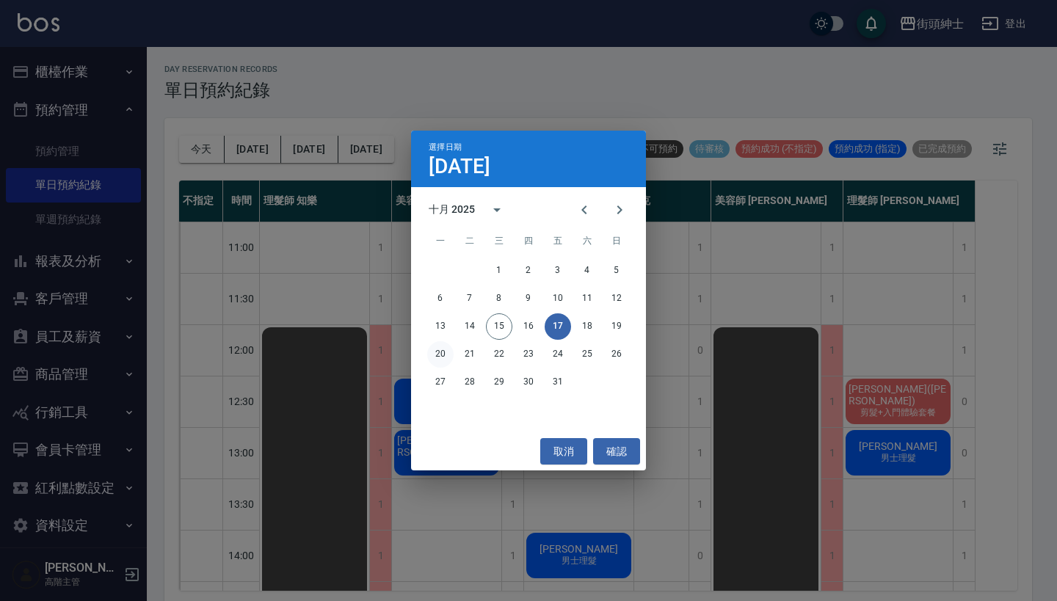
click at [449, 353] on button "20" at bounding box center [440, 354] width 26 height 26
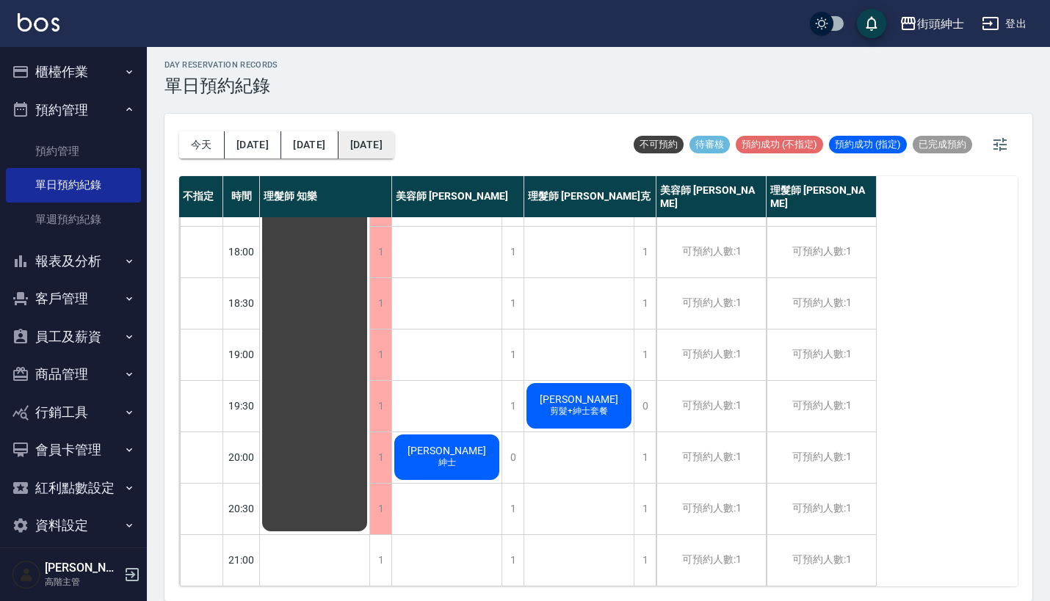
scroll to position [4, 0]
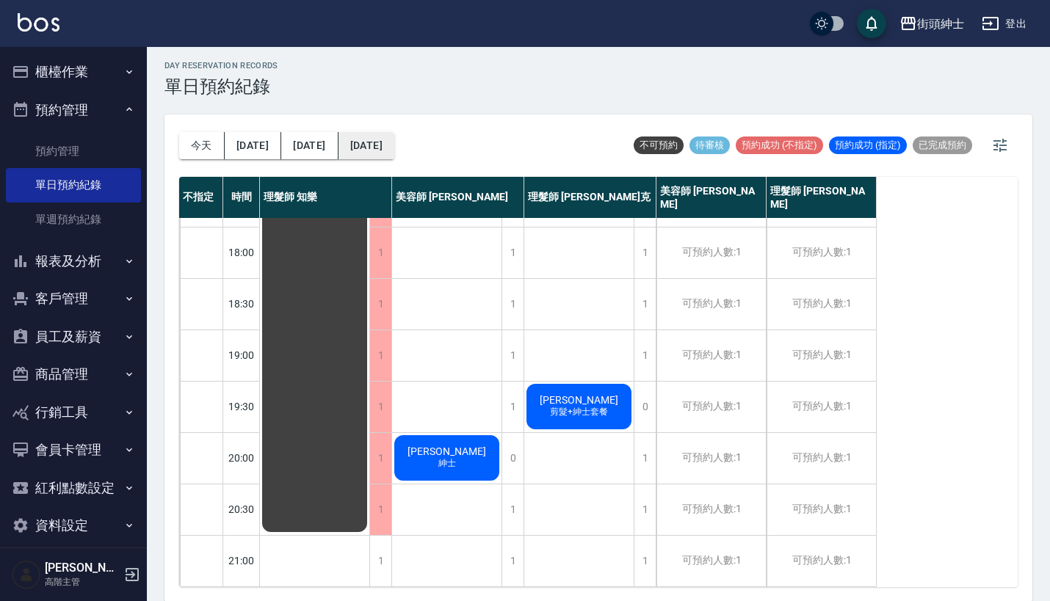
click at [349, 139] on button "2025/10/20" at bounding box center [366, 145] width 56 height 27
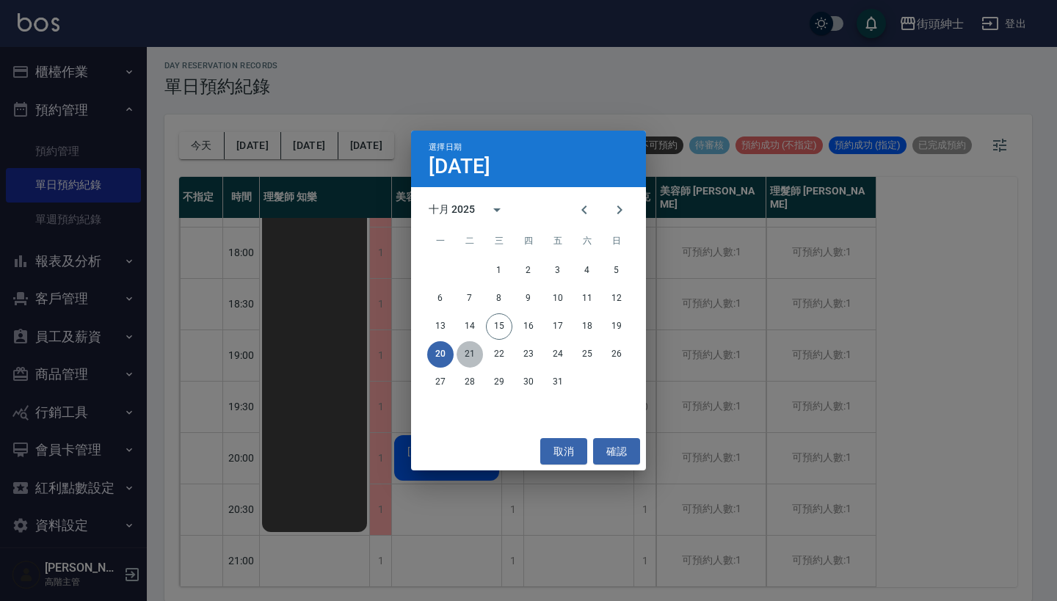
click at [467, 355] on button "21" at bounding box center [470, 354] width 26 height 26
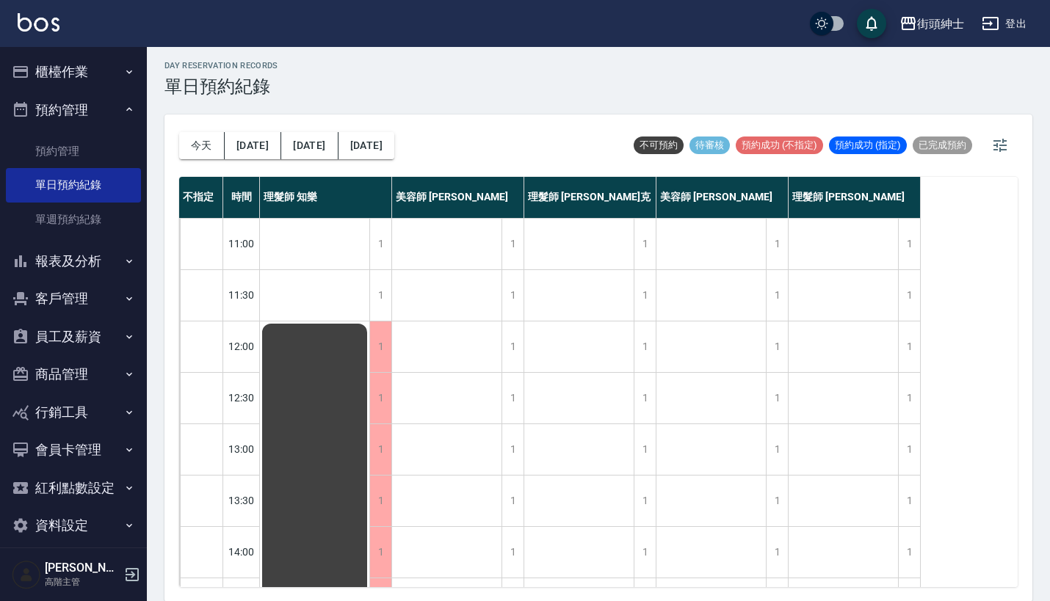
scroll to position [-1, 0]
click at [355, 147] on button "2025/10/21" at bounding box center [366, 145] width 56 height 27
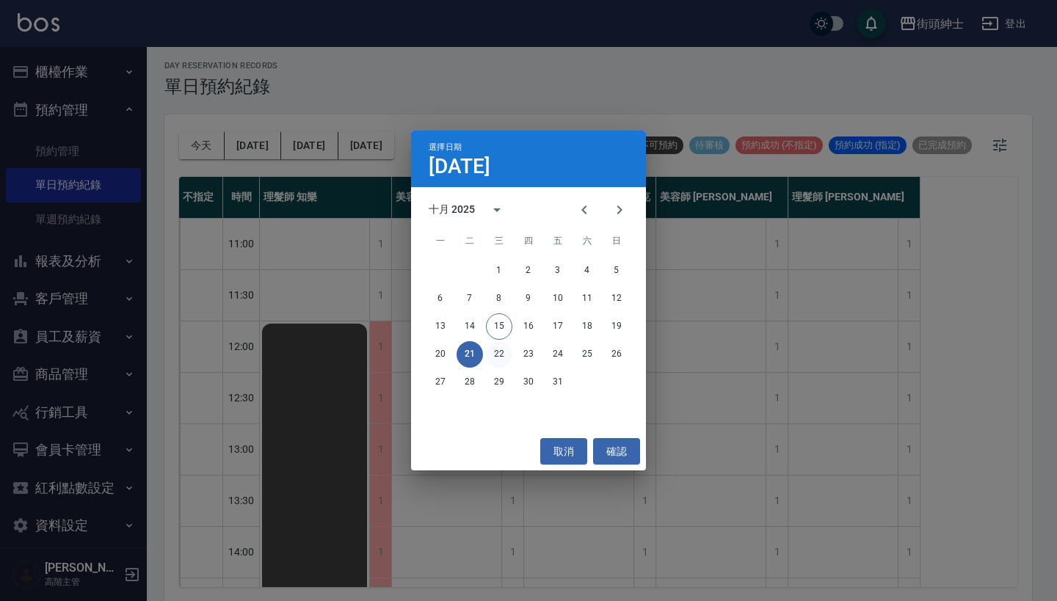
click at [498, 354] on button "22" at bounding box center [499, 354] width 26 height 26
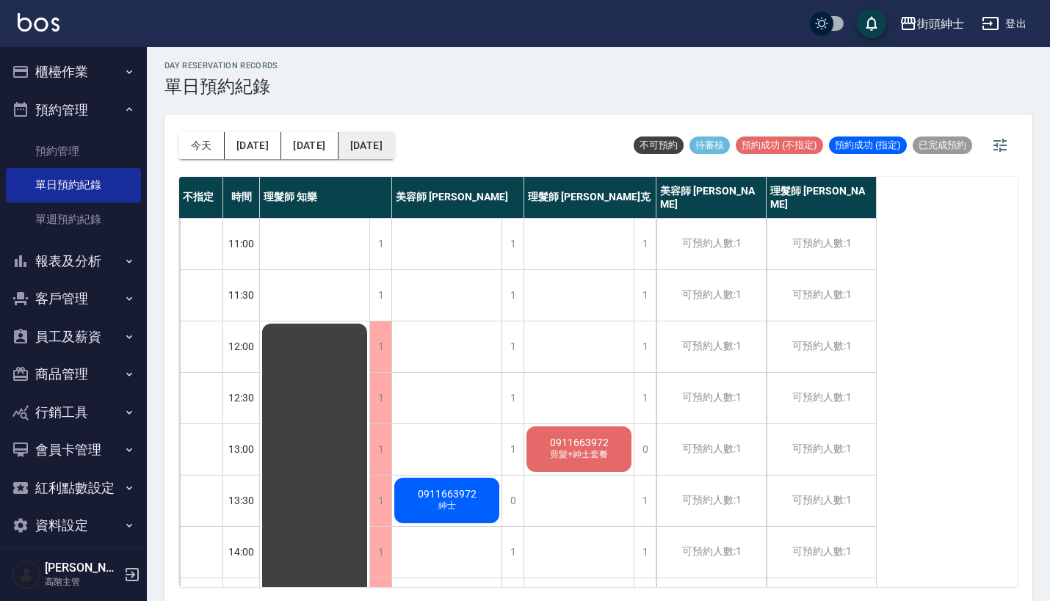
click at [348, 138] on button "2025/10/22" at bounding box center [366, 145] width 56 height 27
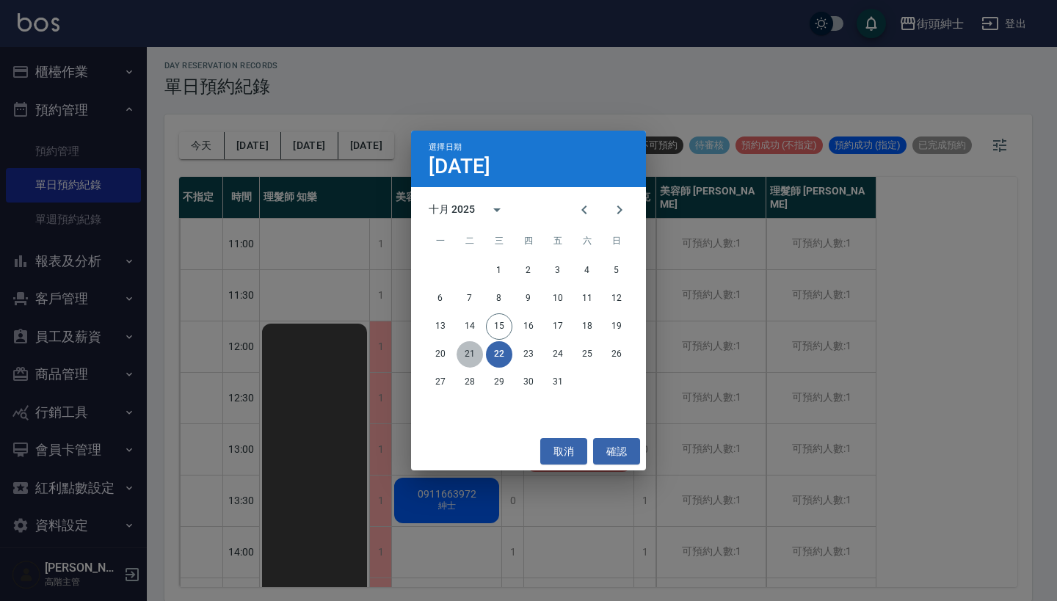
click at [468, 359] on button "21" at bounding box center [470, 354] width 26 height 26
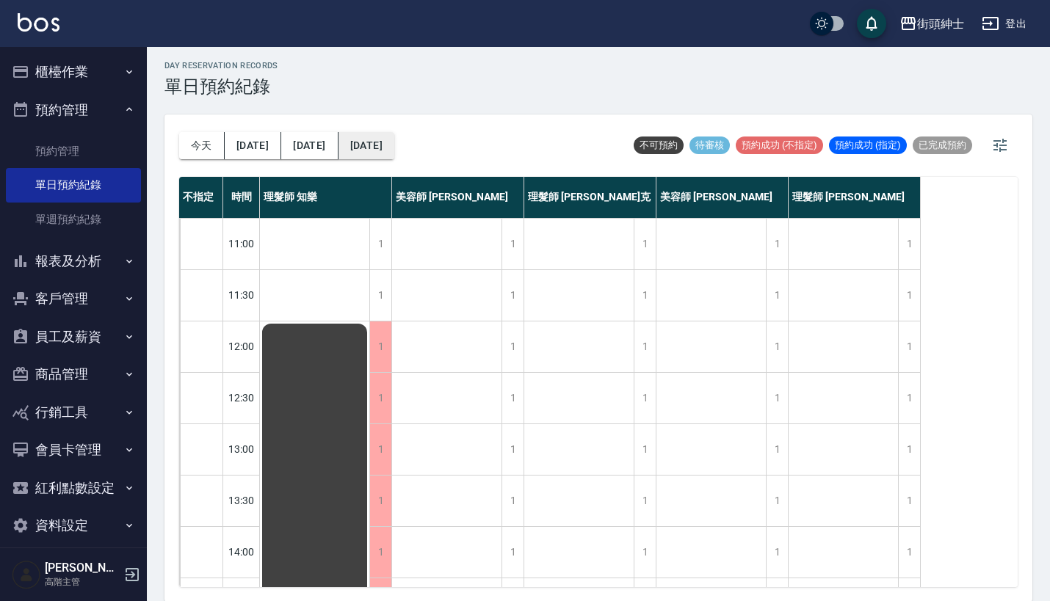
scroll to position [-1, 0]
click at [338, 148] on button "2025/10/21" at bounding box center [366, 145] width 56 height 27
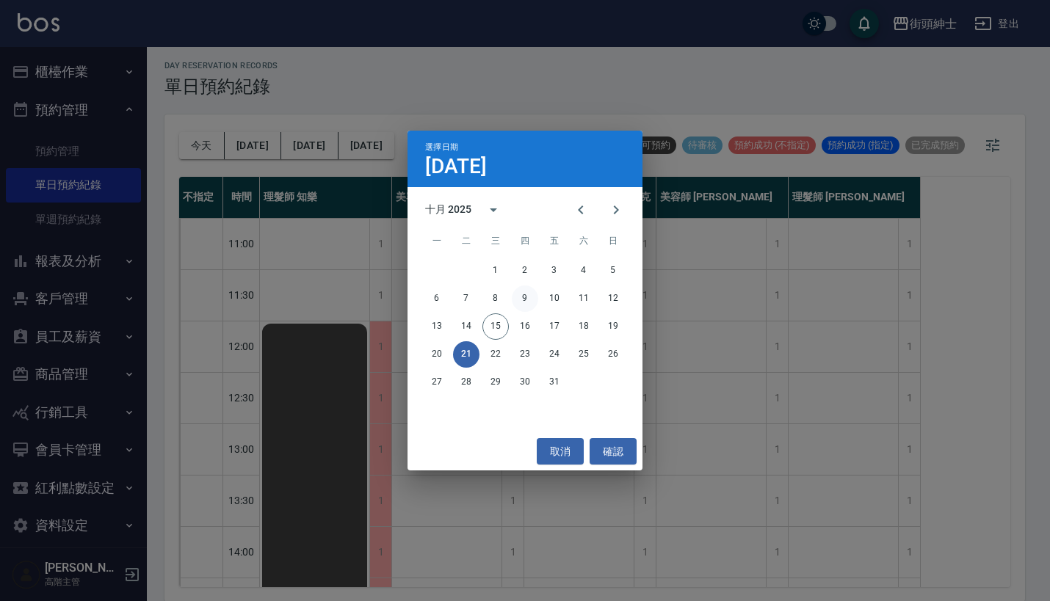
scroll to position [0, 0]
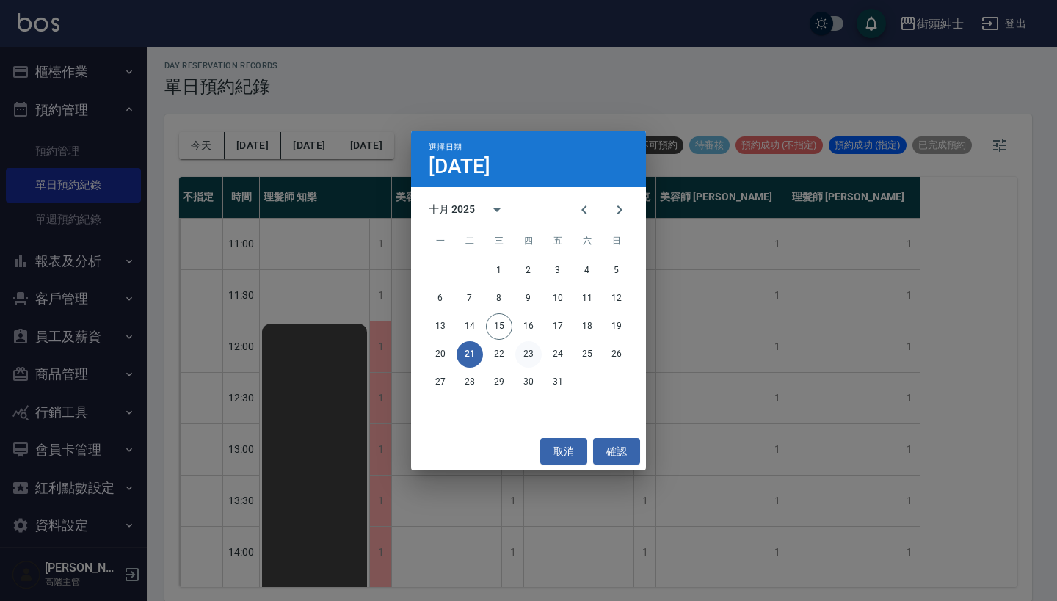
click at [531, 352] on button "23" at bounding box center [528, 354] width 26 height 26
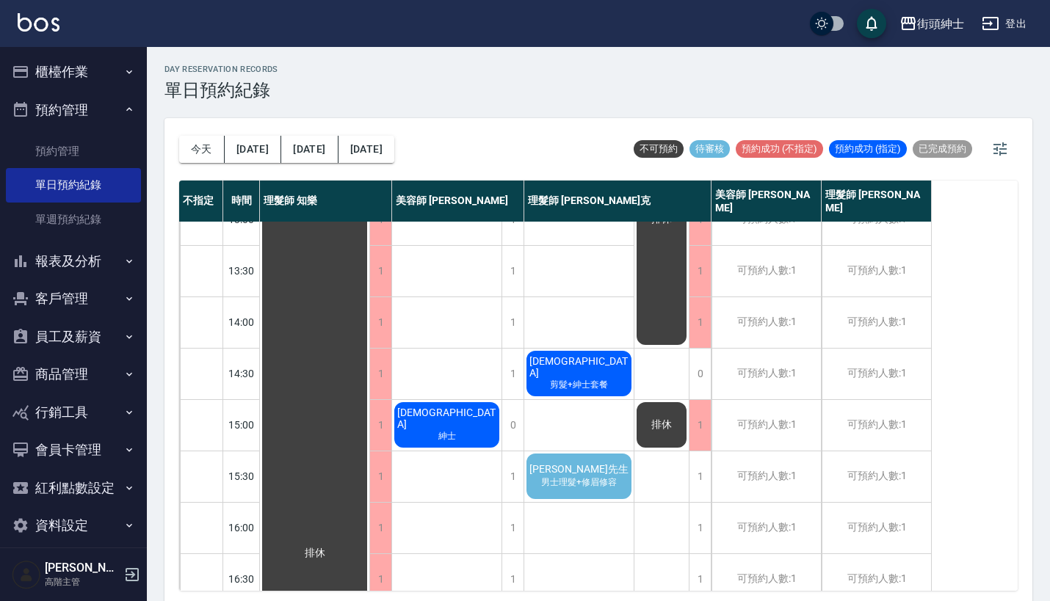
scroll to position [327, 0]
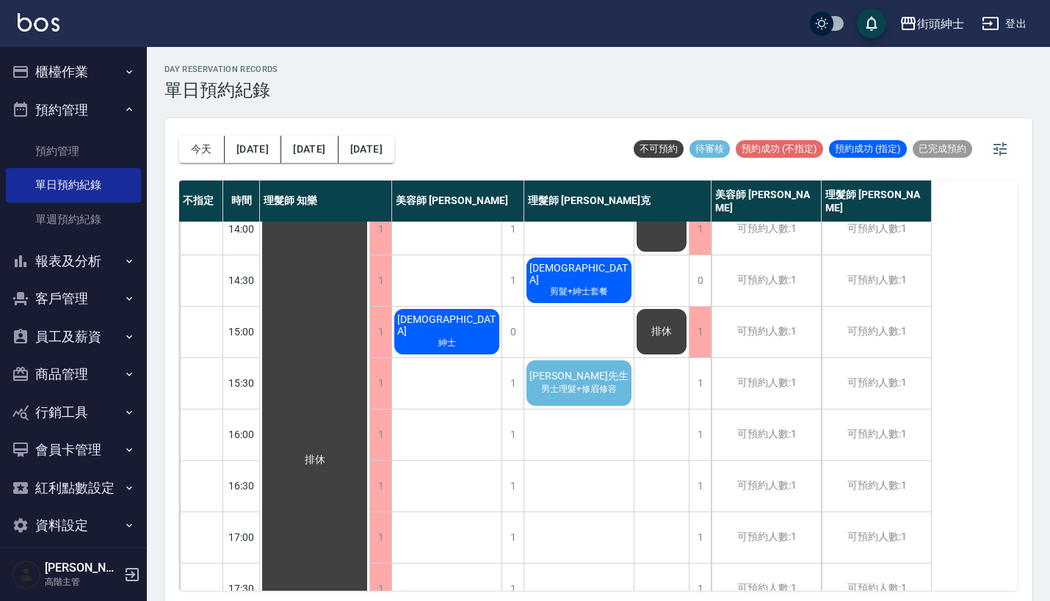
click at [584, 406] on div "葉先生 男士理髮+修眉修容" at bounding box center [578, 383] width 109 height 50
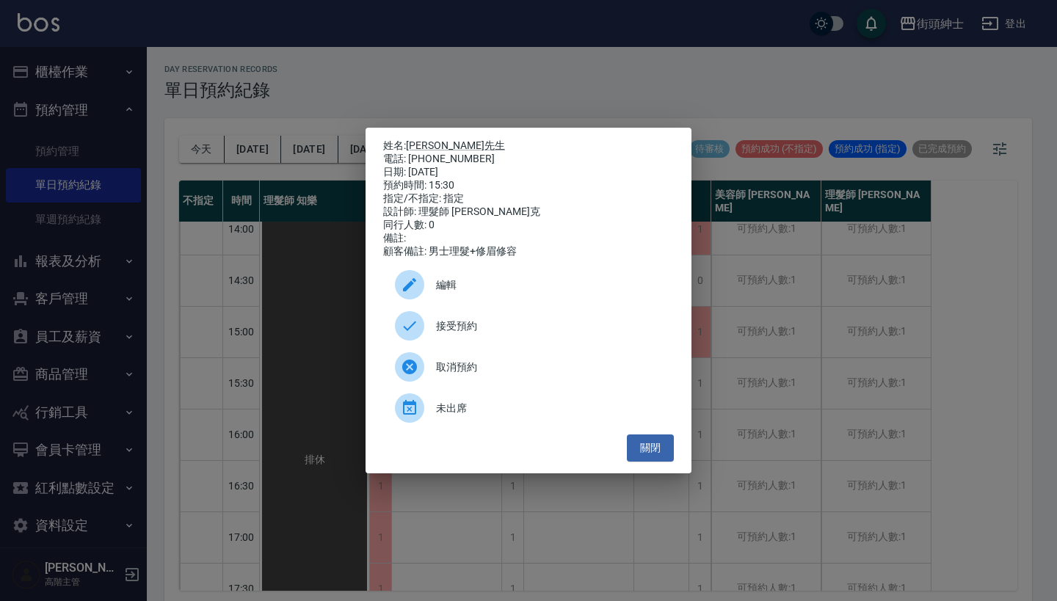
click at [504, 330] on span "接受預約" at bounding box center [549, 326] width 226 height 15
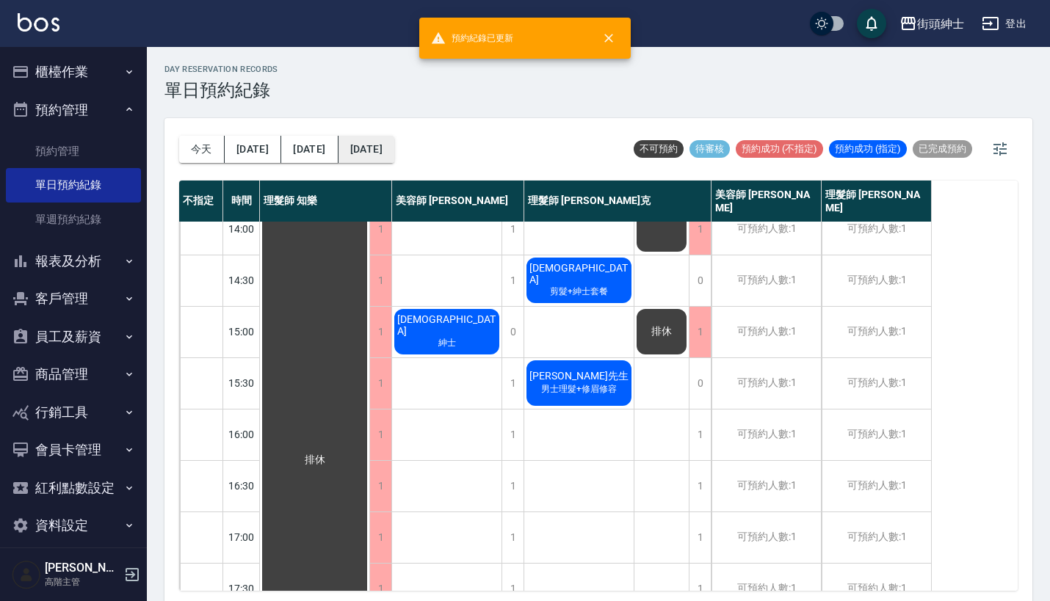
click at [355, 141] on button "2025/10/23" at bounding box center [366, 149] width 56 height 27
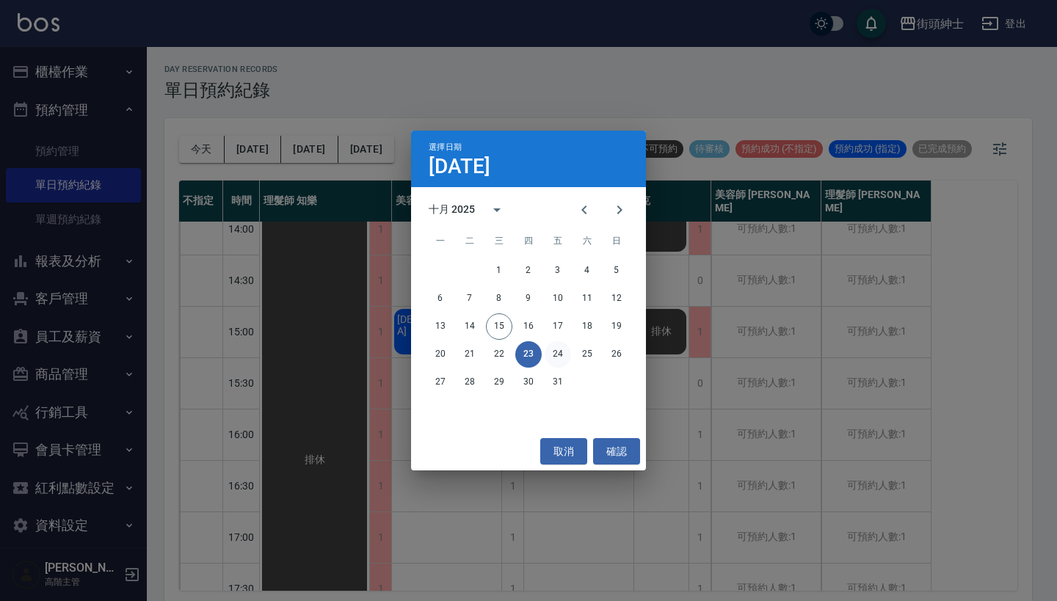
click at [562, 346] on button "24" at bounding box center [558, 354] width 26 height 26
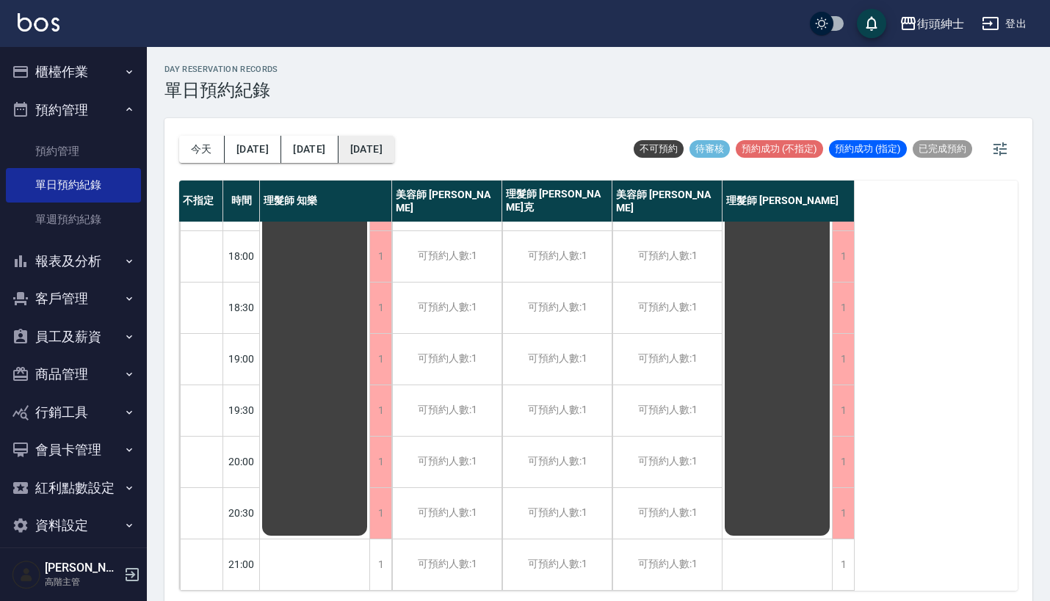
scroll to position [722, 0]
click at [344, 156] on button "2025/10/24" at bounding box center [366, 149] width 56 height 27
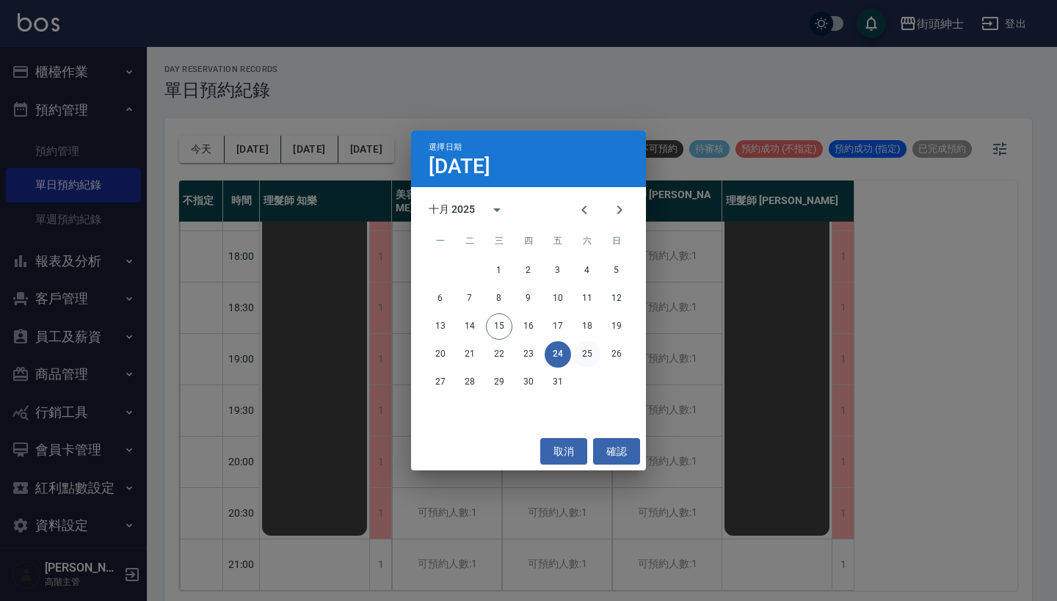
click at [578, 346] on button "25" at bounding box center [587, 354] width 26 height 26
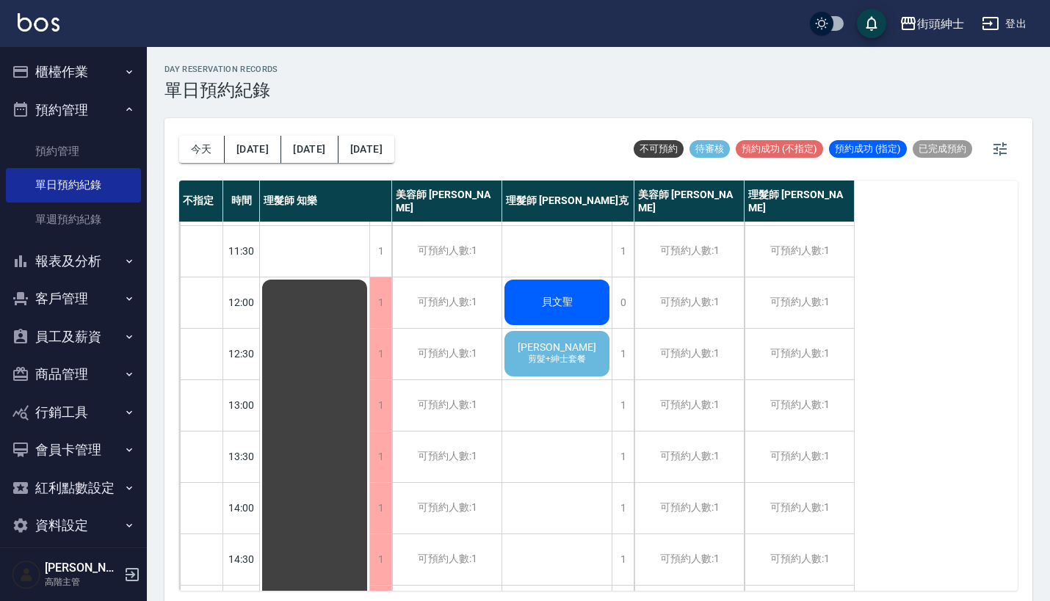
scroll to position [48, 0]
click at [578, 346] on div "阿軒 剪髮+紳士套餐" at bounding box center [556, 353] width 109 height 50
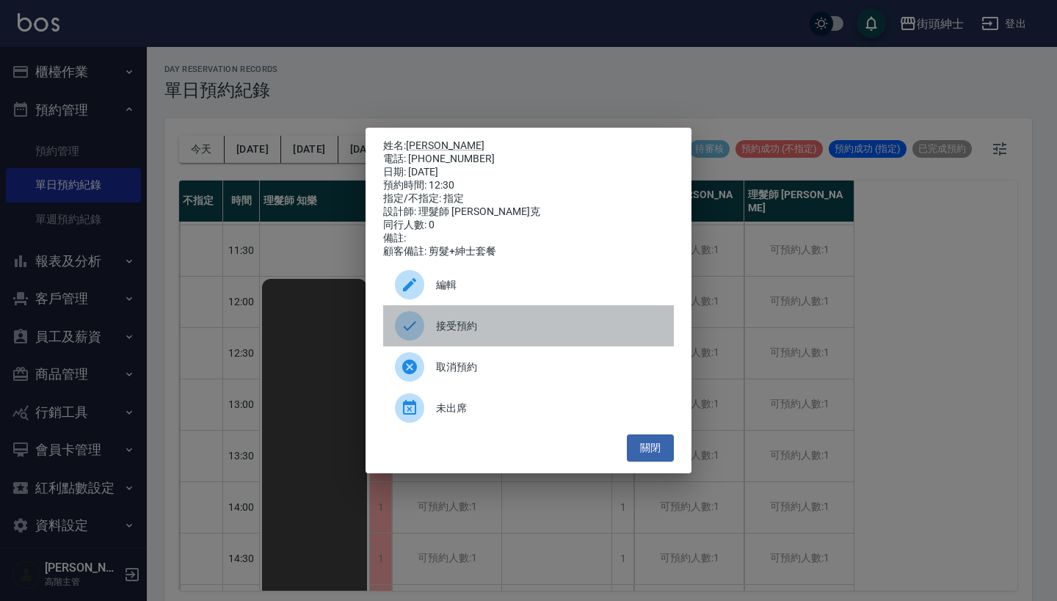
click at [490, 324] on div "接受預約" at bounding box center [528, 325] width 291 height 41
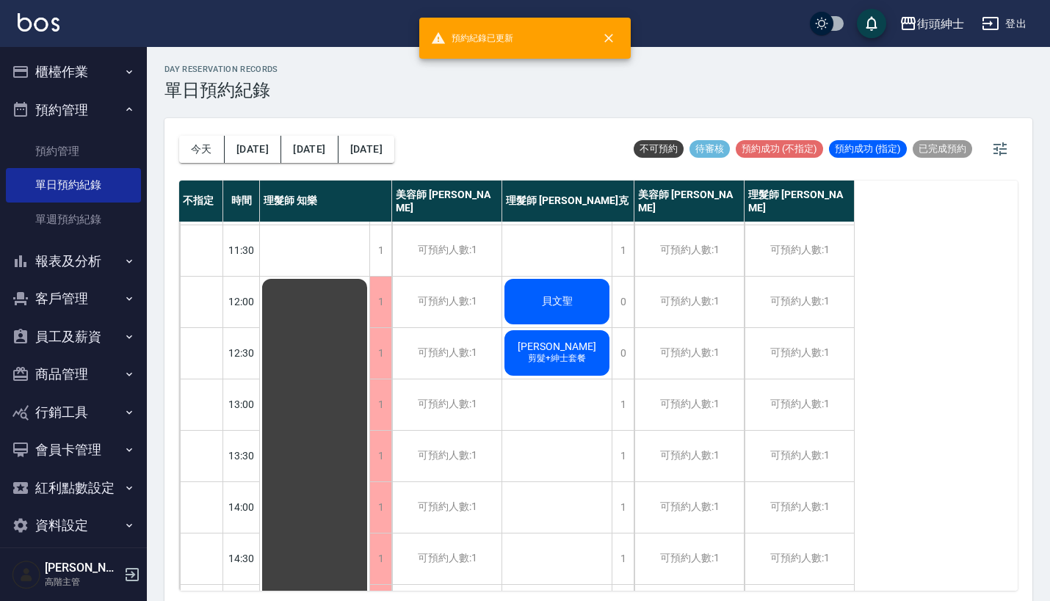
click at [554, 358] on span "剪髮+紳士套餐" at bounding box center [557, 358] width 64 height 12
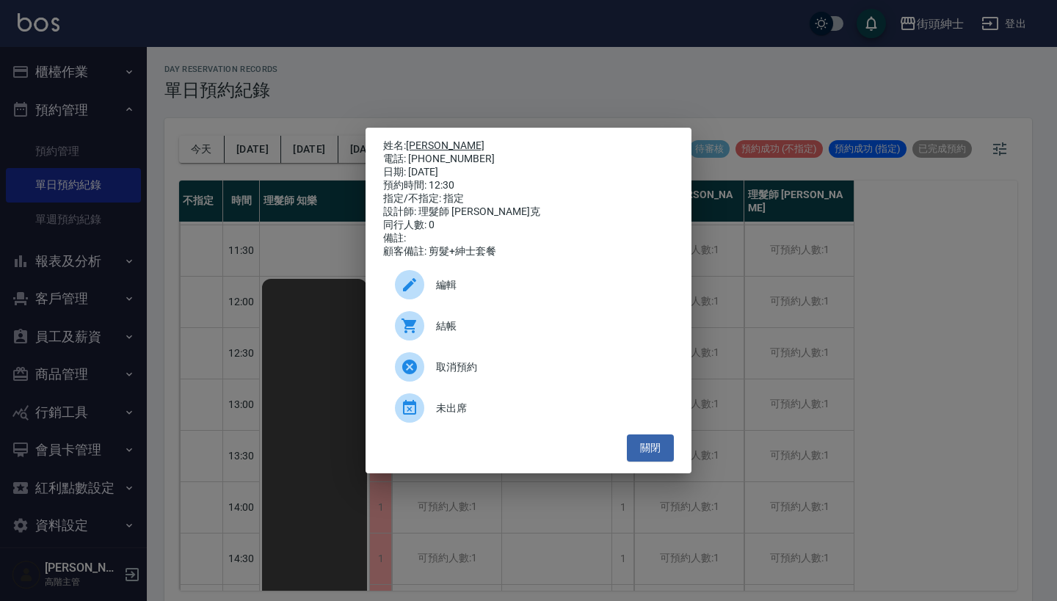
drag, startPoint x: 465, startPoint y: 157, endPoint x: 411, endPoint y: 143, distance: 56.1
click at [411, 143] on div "姓名: 阿軒 電話: 0930819802 日期: 2025/10/25 預約時間: 12:30 指定/不指定: 指定 設計師: 理髮師 Vic 維克 同行人…" at bounding box center [528, 198] width 291 height 119
copy div "姓名: 阿軒 電話: 0930819802"
click at [506, 84] on div "姓名: 阿軒 電話: 0930819802 日期: 2025/10/25 預約時間: 12:30 指定/不指定: 指定 設計師: 理髮師 Vic 維克 同行人…" at bounding box center [528, 300] width 1057 height 601
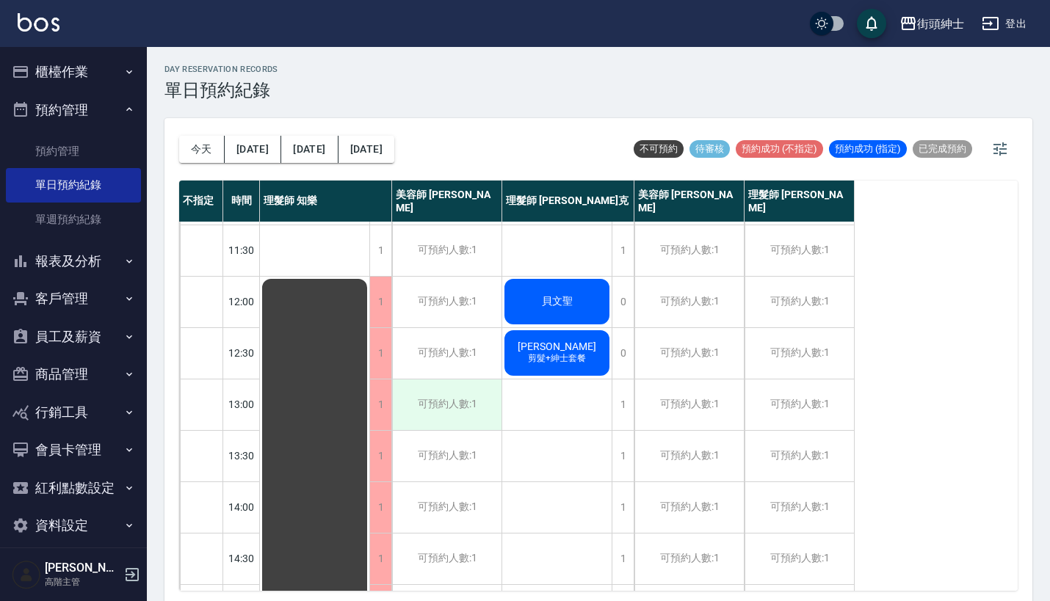
click at [465, 393] on div "可預約人數:1" at bounding box center [446, 405] width 109 height 51
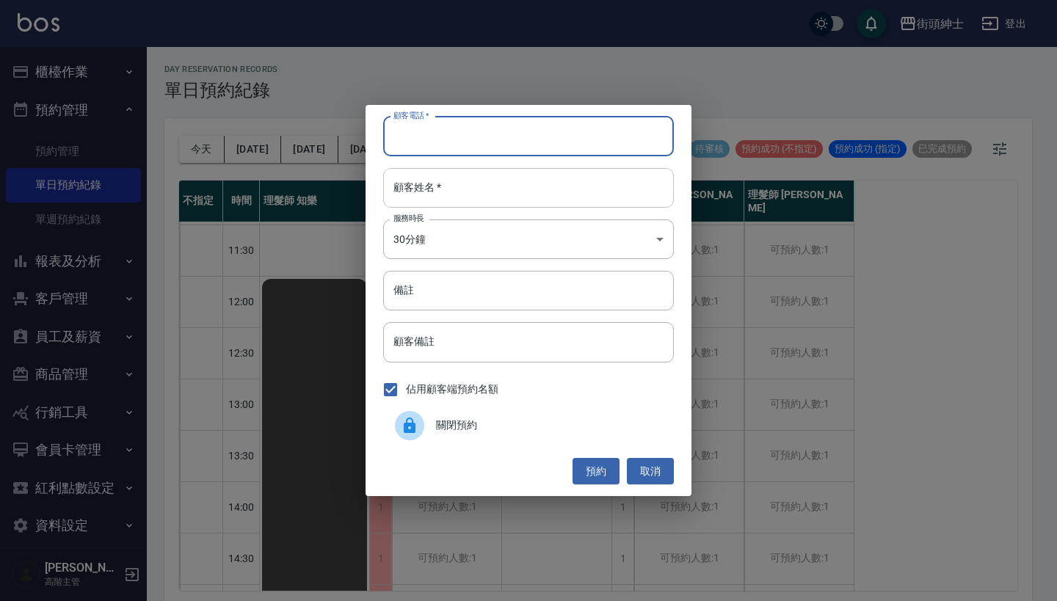
paste input "阿軒 電話: 0930819802"
type input "阿軒 電話: 0930819802"
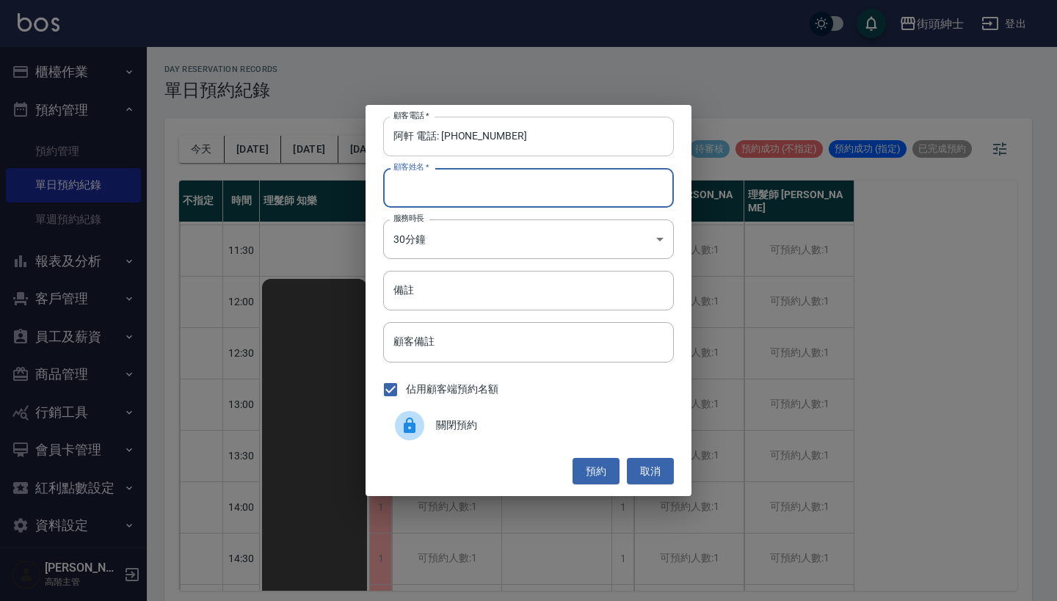
paste input "阿軒 電話: 0930819802"
type input "阿軒 電話: 0930819802"
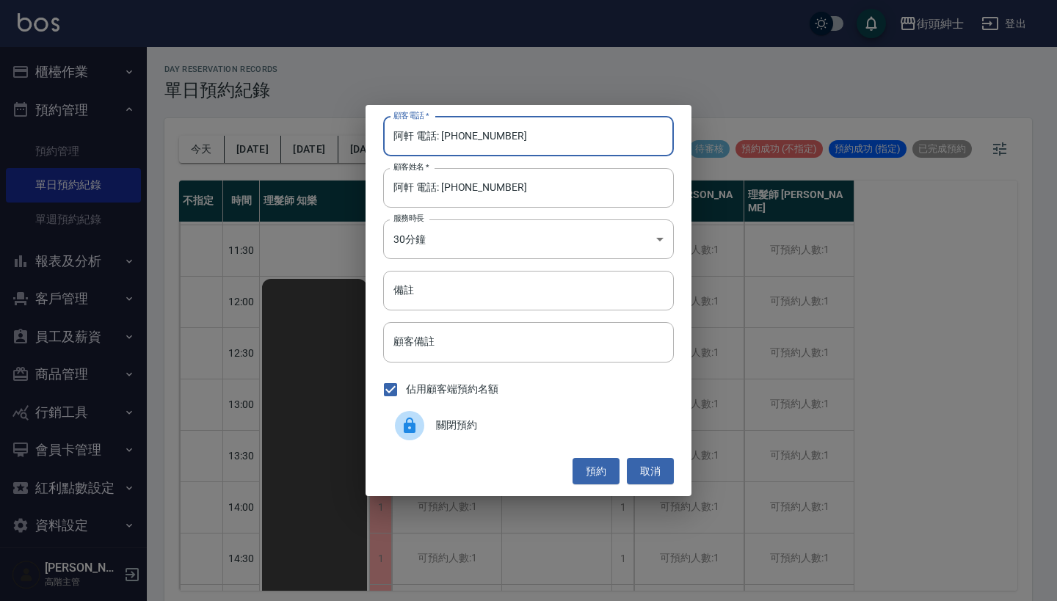
drag, startPoint x: 443, startPoint y: 131, endPoint x: 358, endPoint y: 131, distance: 85.2
click at [358, 131] on div "顧客電話   * 阿軒 電話: 0930819802 顧客電話   * 顧客姓名   * 阿軒 電話: 0930819802 顧客姓名   * 服務時長 30…" at bounding box center [528, 300] width 1057 height 601
type input "0930819802"
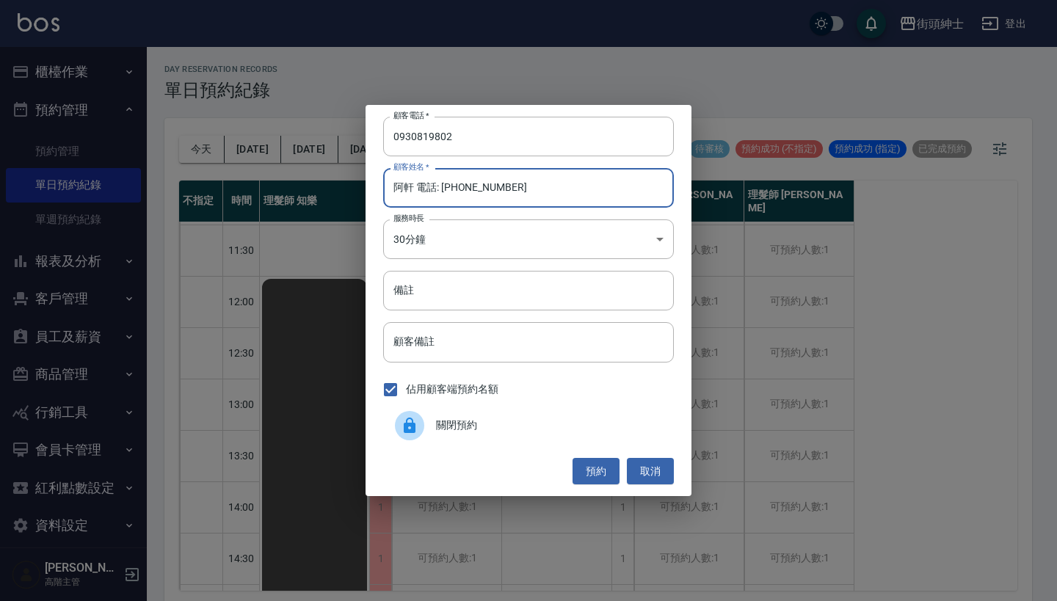
drag, startPoint x: 412, startPoint y: 184, endPoint x: 515, endPoint y: 186, distance: 102.8
click at [514, 186] on input "阿軒 電話: 0930819802" at bounding box center [528, 188] width 291 height 40
type input "阿軒"
click at [487, 302] on input "備註" at bounding box center [528, 291] width 291 height 40
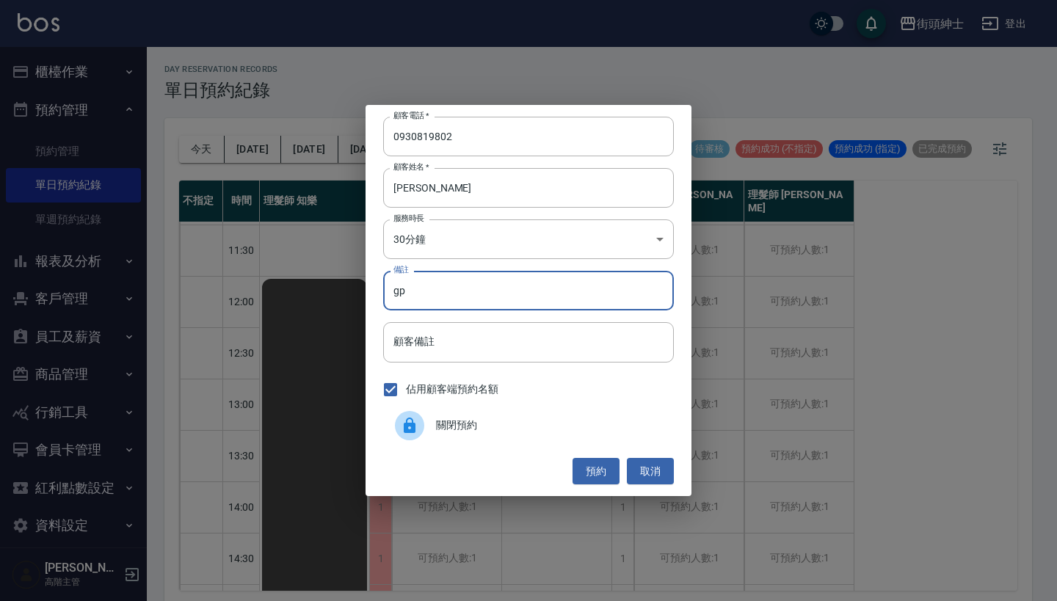
type input "g"
type input "紳士"
click at [595, 468] on button "預約" at bounding box center [596, 471] width 47 height 27
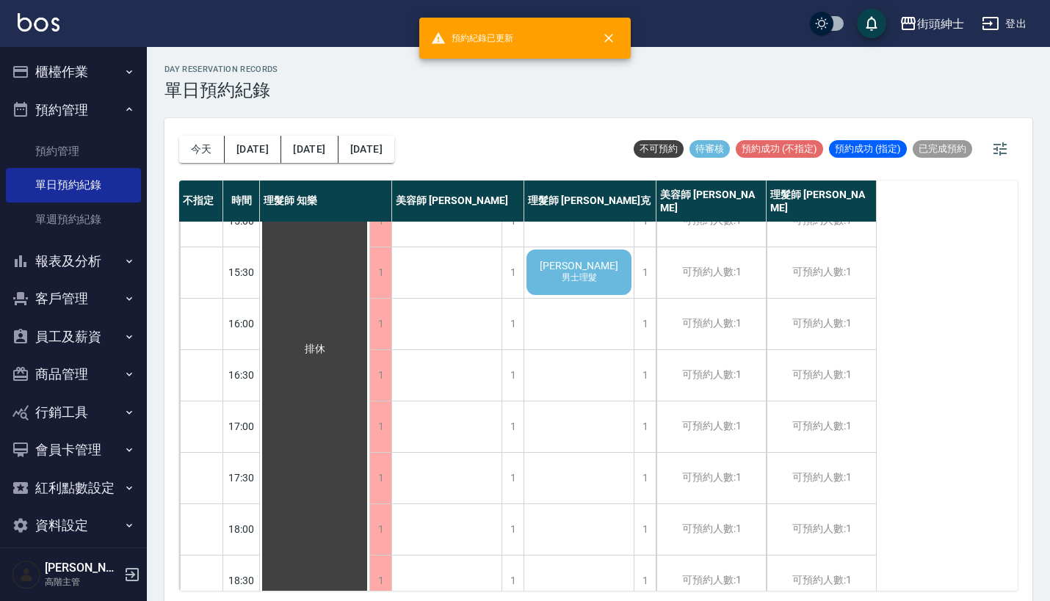
scroll to position [0, 0]
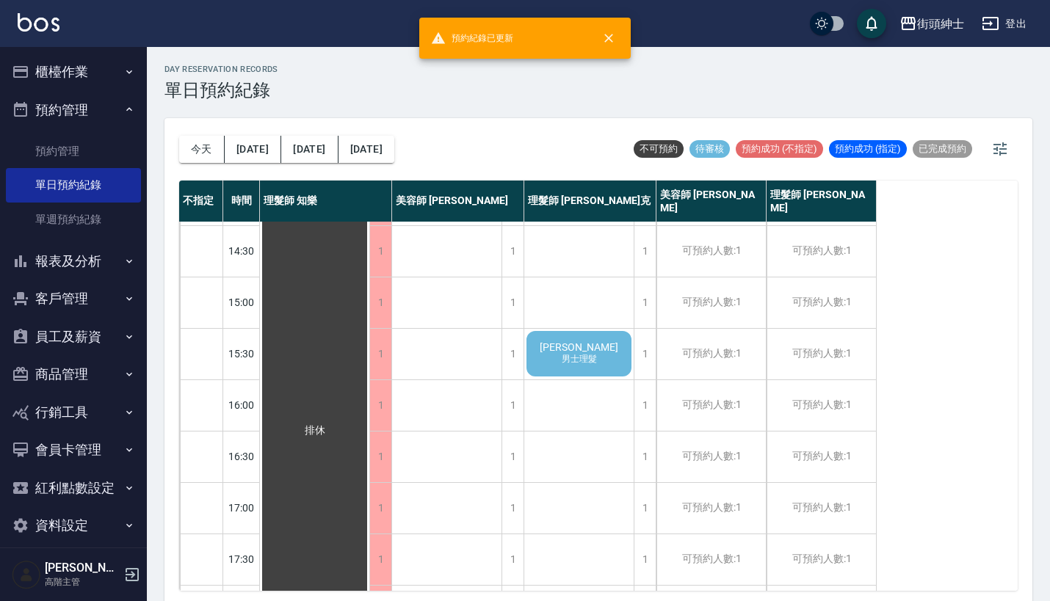
click at [576, 364] on span "男士理髮" at bounding box center [579, 359] width 41 height 12
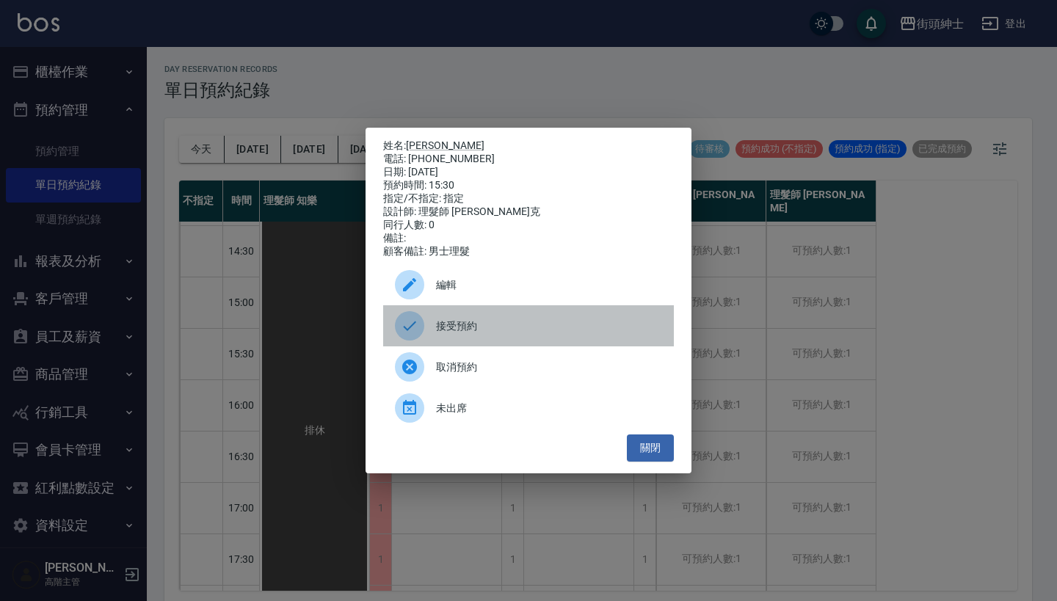
click at [487, 334] on span "接受預約" at bounding box center [549, 326] width 226 height 15
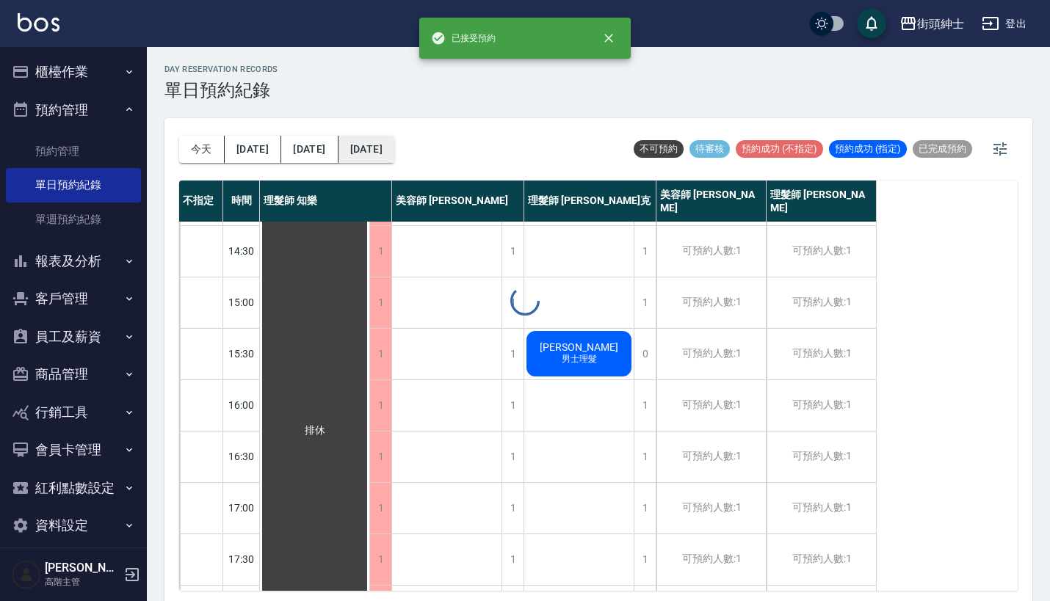
click at [360, 143] on button "2025/10/25" at bounding box center [366, 149] width 56 height 27
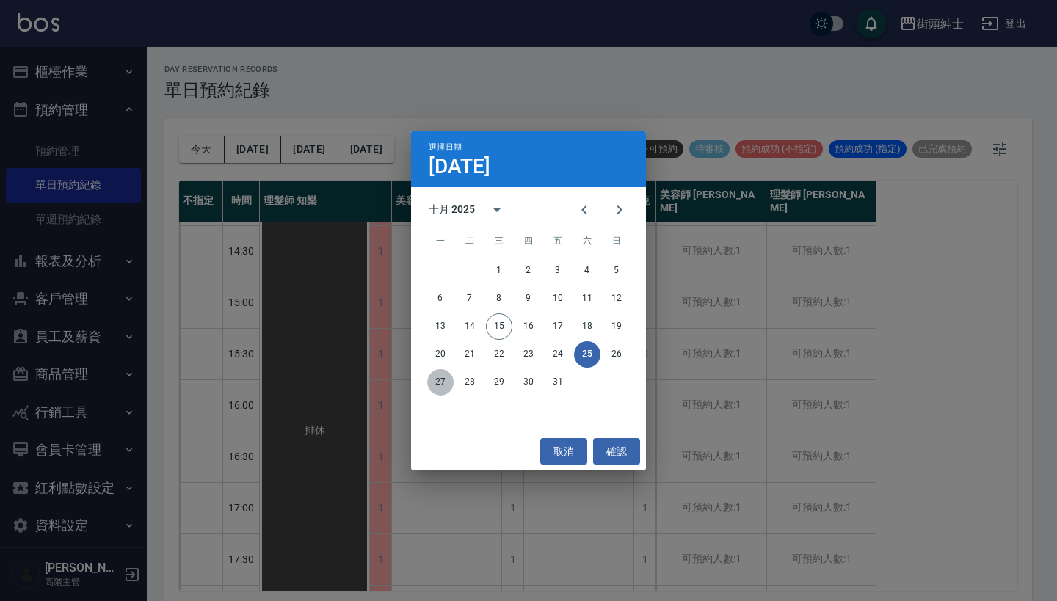
click at [437, 375] on button "27" at bounding box center [440, 382] width 26 height 26
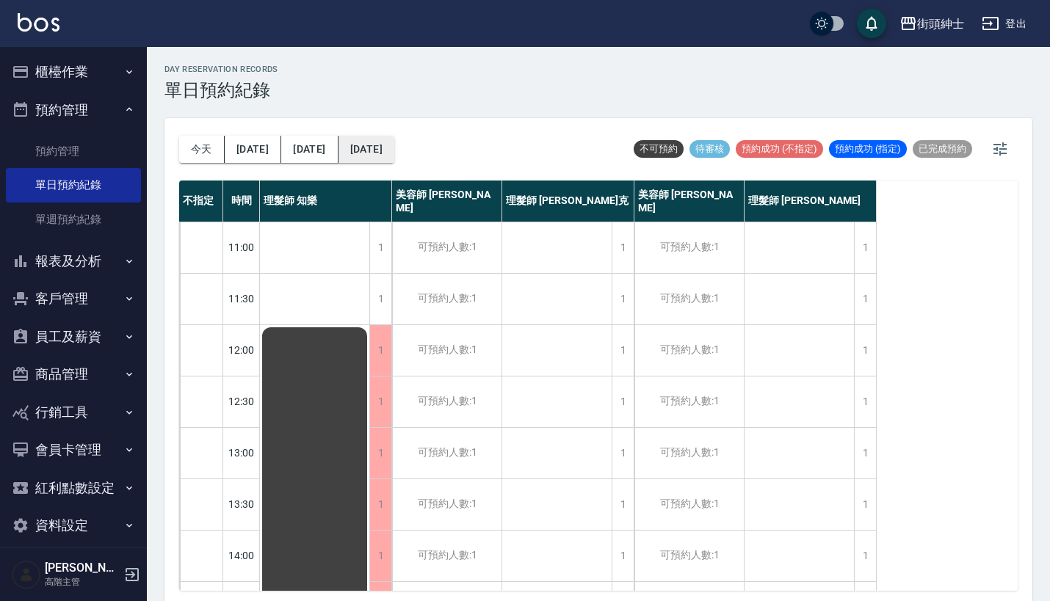
click at [338, 153] on button "2025/10/27" at bounding box center [366, 149] width 56 height 27
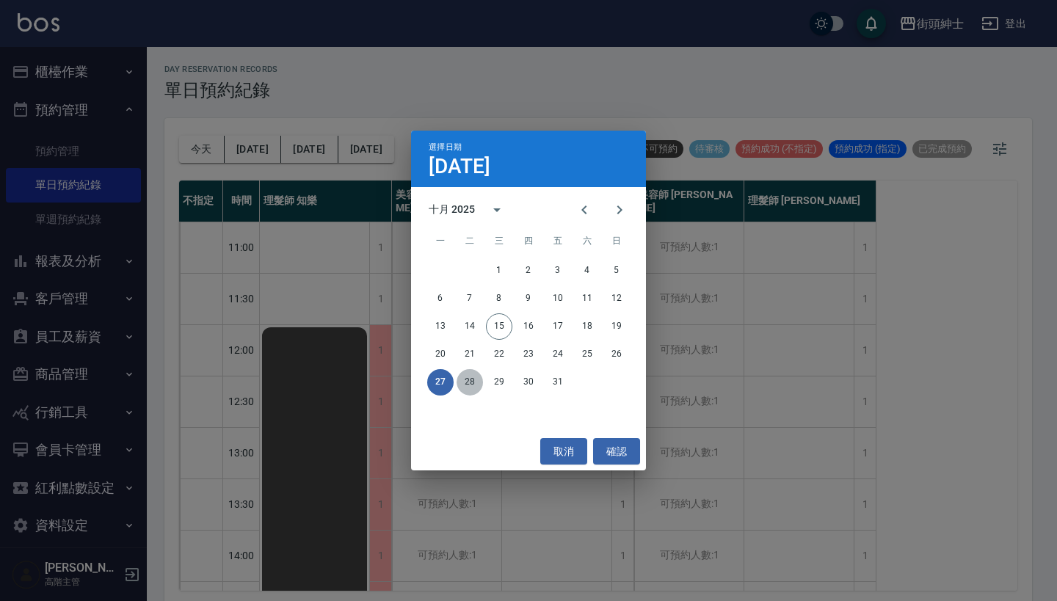
click at [473, 380] on button "28" at bounding box center [470, 382] width 26 height 26
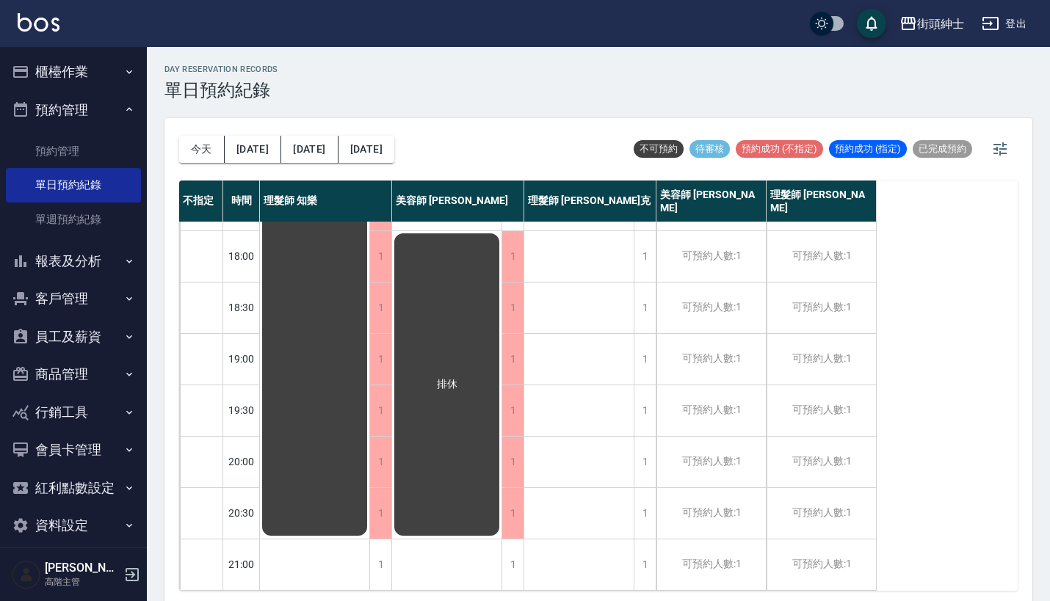
click at [364, 165] on div "今天 明天 後天 2025/10/28" at bounding box center [286, 149] width 215 height 62
click at [366, 142] on button "2025/10/28" at bounding box center [366, 149] width 56 height 27
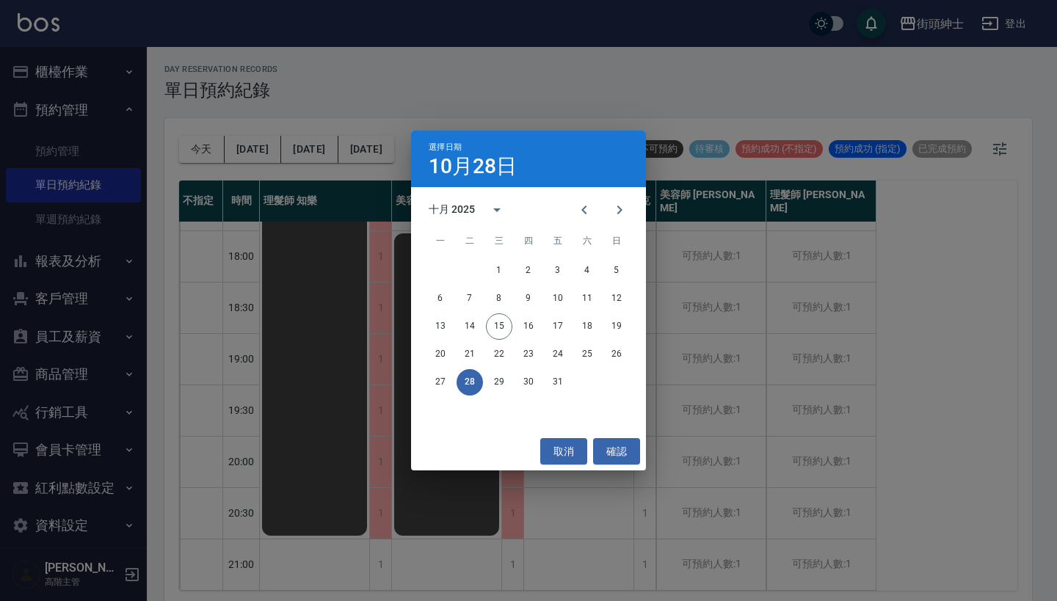
click at [487, 374] on div "27 28 29 30 31" at bounding box center [528, 382] width 235 height 26
click at [496, 376] on button "29" at bounding box center [499, 382] width 26 height 26
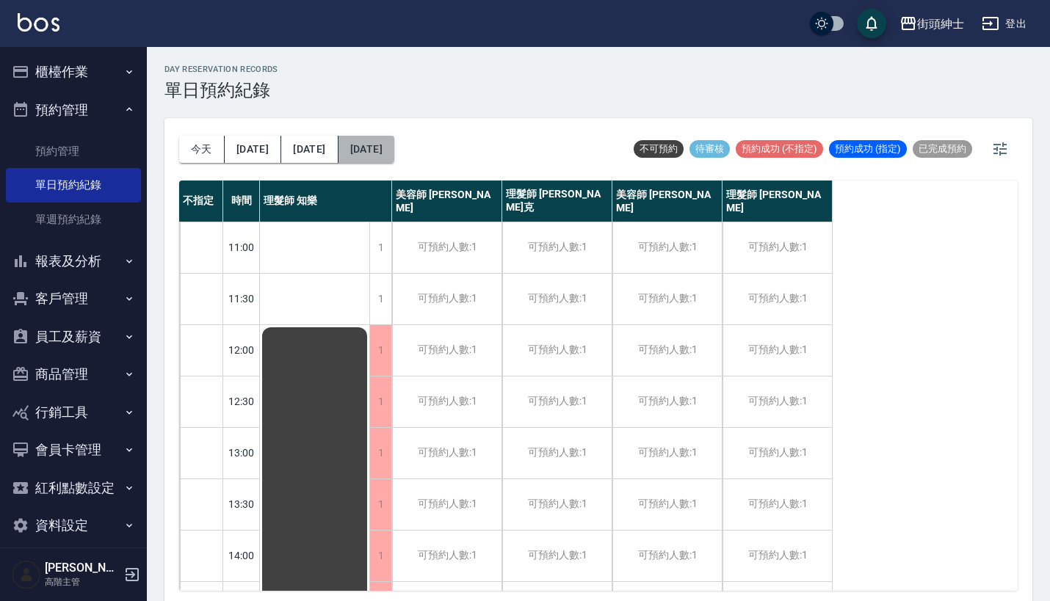
click at [364, 141] on button "2025/10/29" at bounding box center [366, 149] width 56 height 27
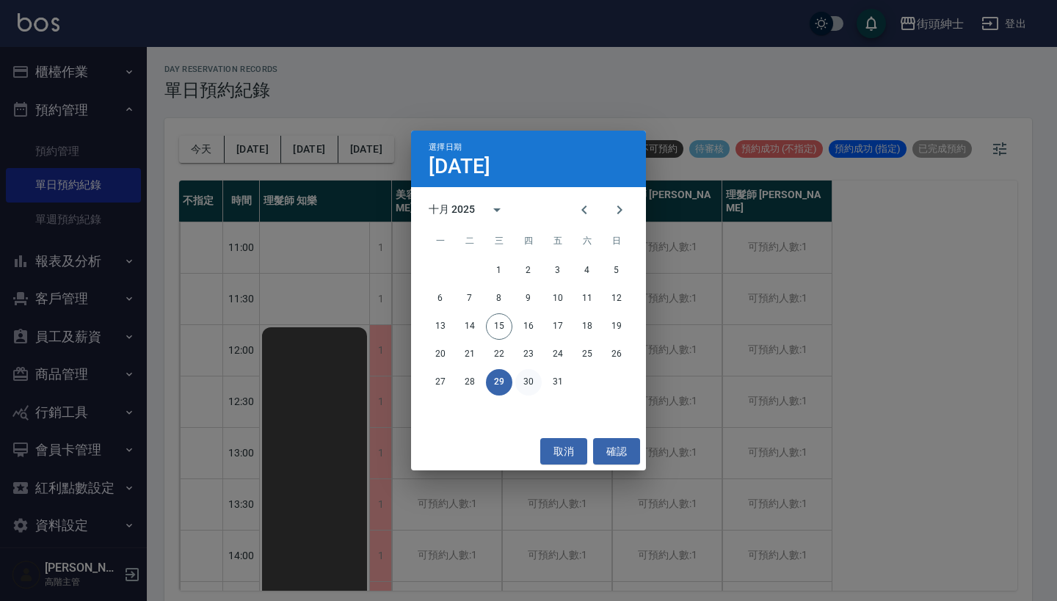
click at [531, 374] on button "30" at bounding box center [528, 382] width 26 height 26
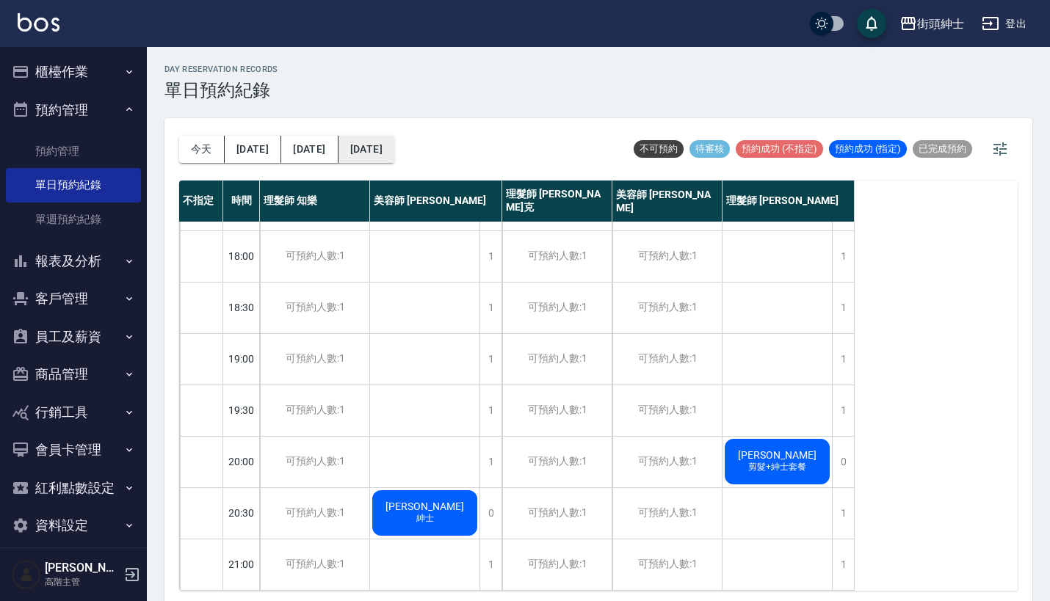
scroll to position [722, 0]
click at [352, 146] on button "2025/10/30" at bounding box center [366, 149] width 56 height 27
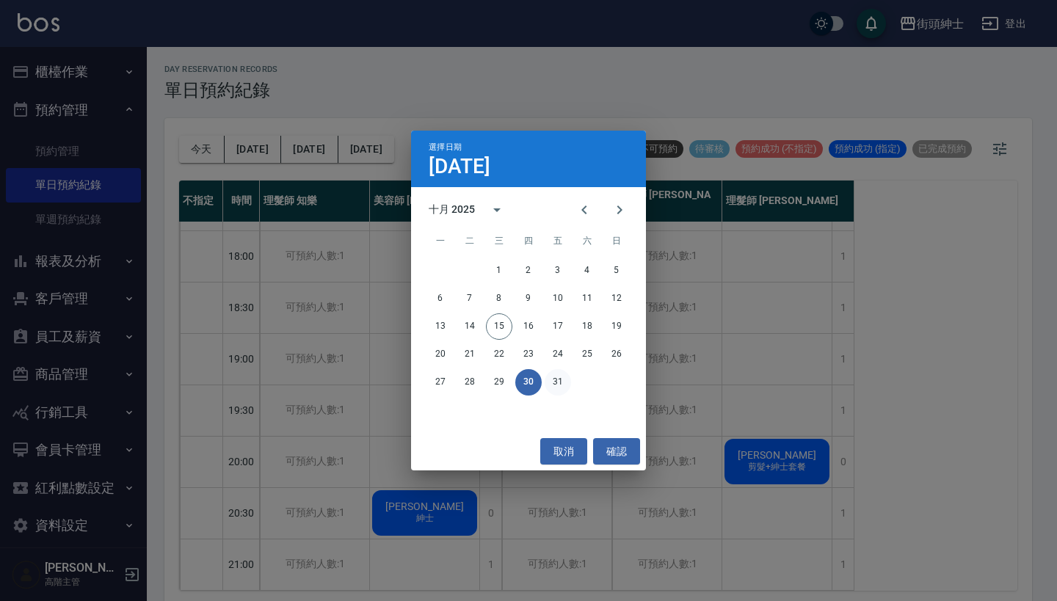
click at [556, 391] on button "31" at bounding box center [558, 382] width 26 height 26
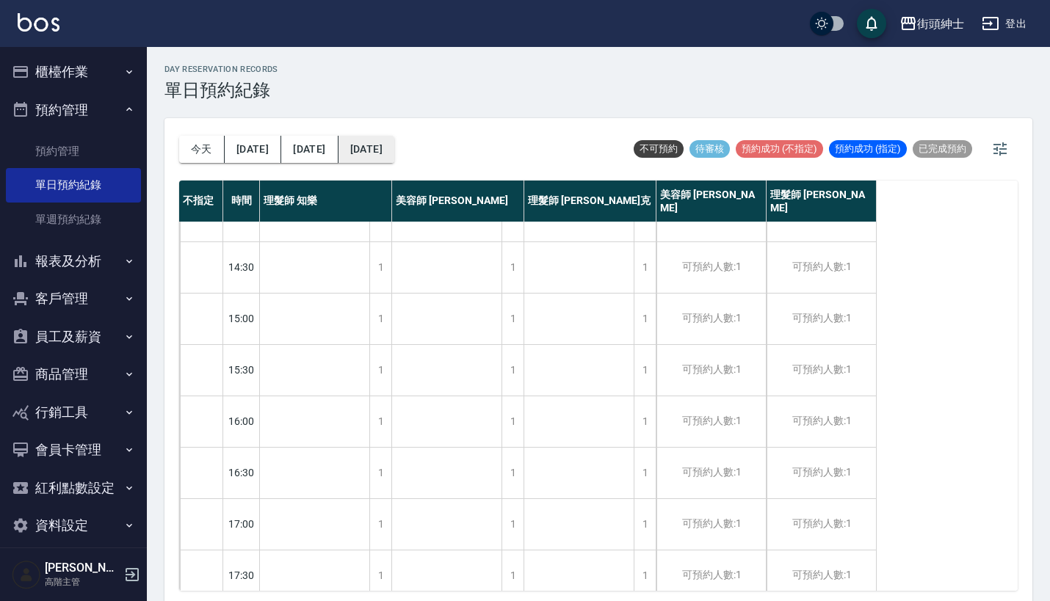
scroll to position [84, 0]
click at [184, 145] on button "今天" at bounding box center [202, 149] width 46 height 27
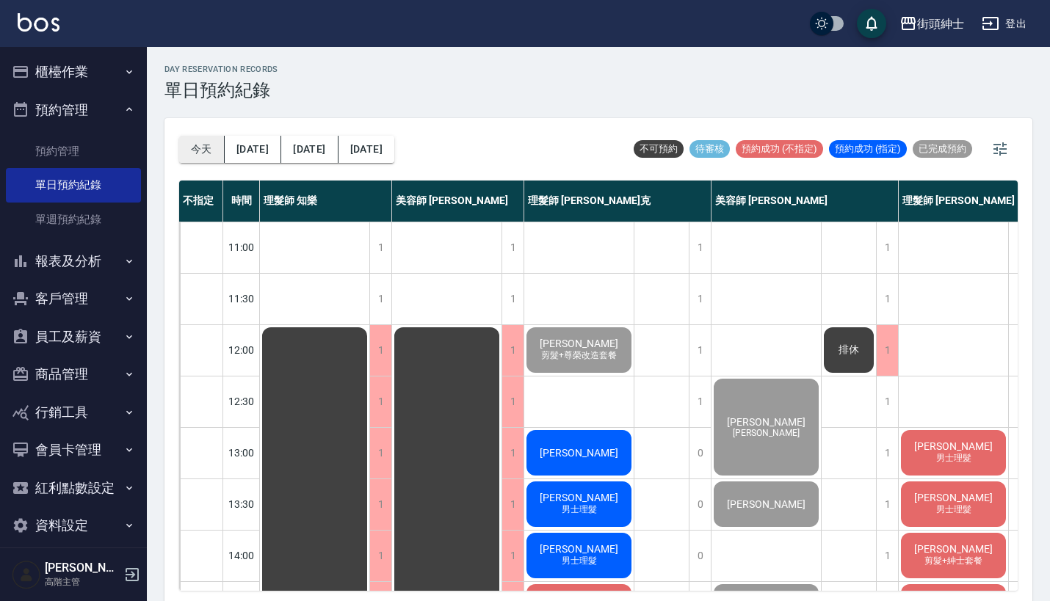
click at [200, 144] on button "今天" at bounding box center [202, 149] width 46 height 27
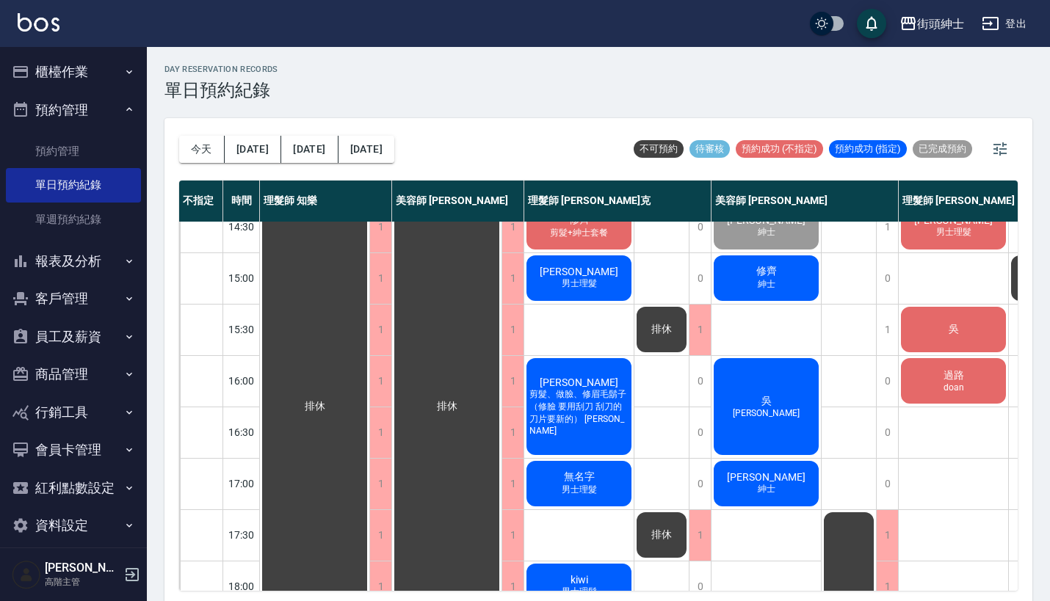
scroll to position [379, 0]
